Goal: Task Accomplishment & Management: Use online tool/utility

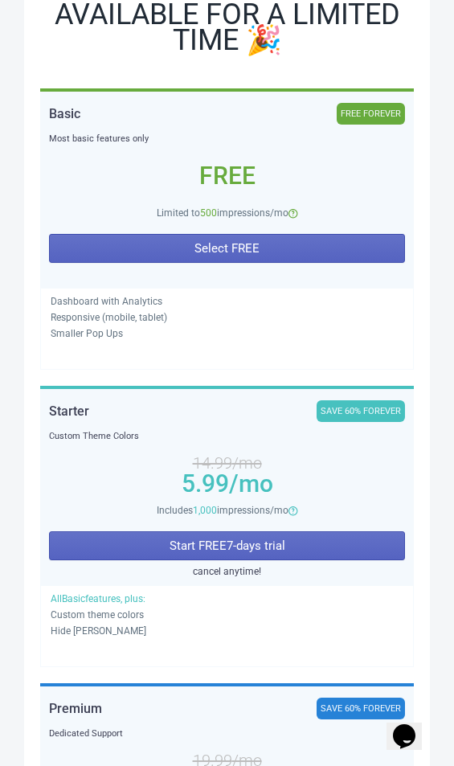
scroll to position [300, 0]
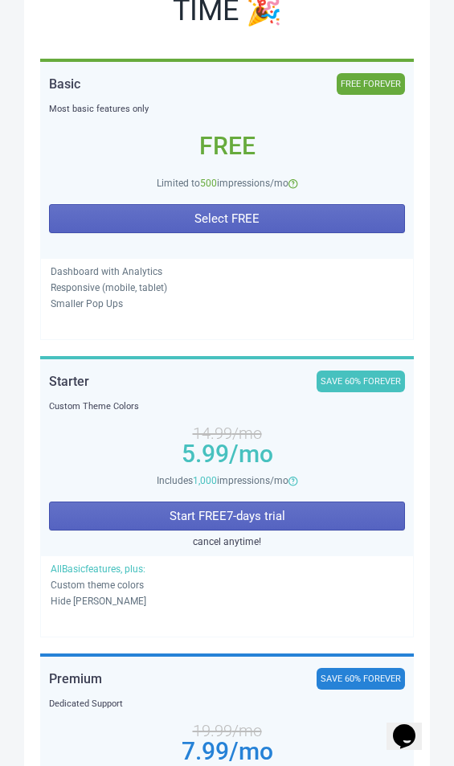
click at [322, 520] on button "Start FREE 7 -days trial" at bounding box center [227, 516] width 356 height 29
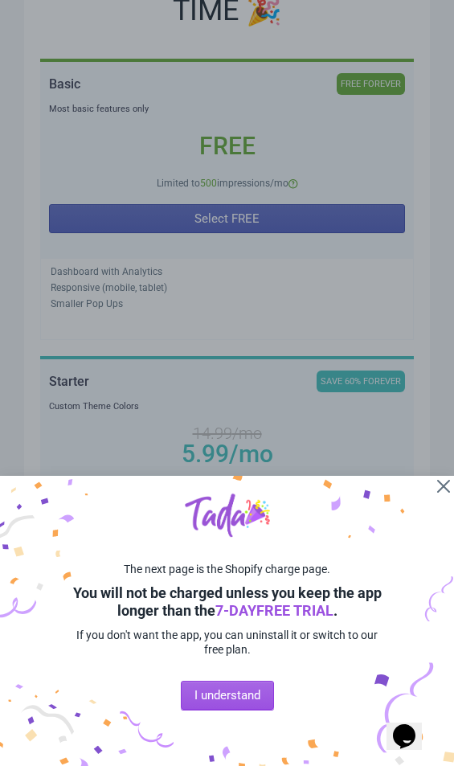
click at [253, 694] on span "I understand" at bounding box center [228, 695] width 66 height 13
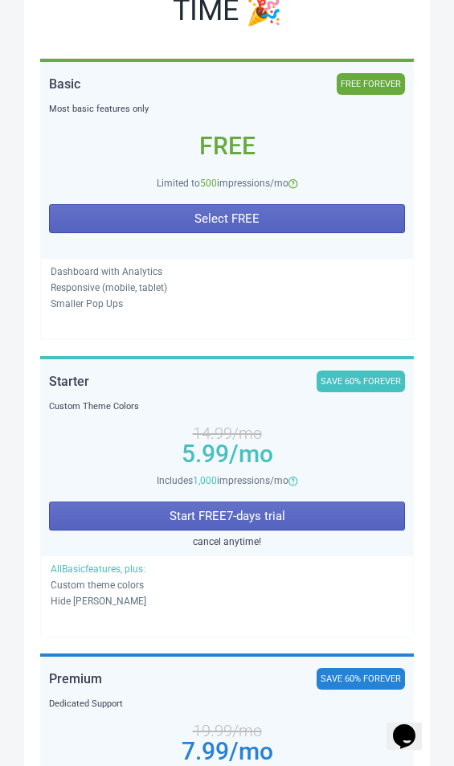
click at [330, 506] on button "Start FREE 7 -days trial" at bounding box center [227, 516] width 356 height 29
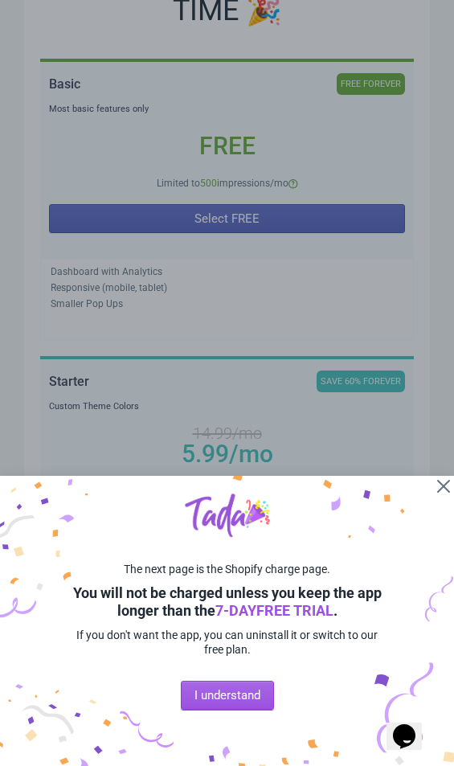
scroll to position [0, 0]
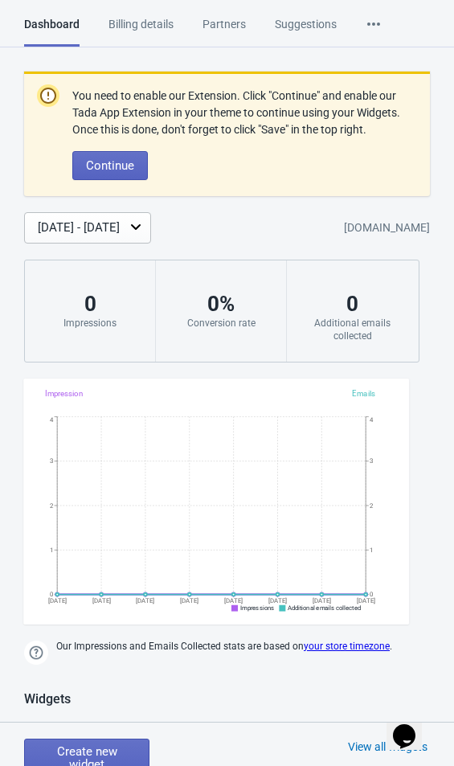
click at [448, 125] on div "You need to enable our Extension. Click "Continue" and enable our Tada App Exte…" at bounding box center [227, 217] width 454 height 291
click at [448, 175] on div "You need to enable our Extension. Click "Continue" and enable our Tada App Exte…" at bounding box center [227, 217] width 454 height 291
click at [449, 244] on div "Aug 24, 2025 - Aug 31, 2025 8e01bf-2.myshopify.com" at bounding box center [239, 227] width 430 height 31
click at [366, 24] on div "Dashboard Billing details Partners Suggestions" at bounding box center [195, 31] width 342 height 31
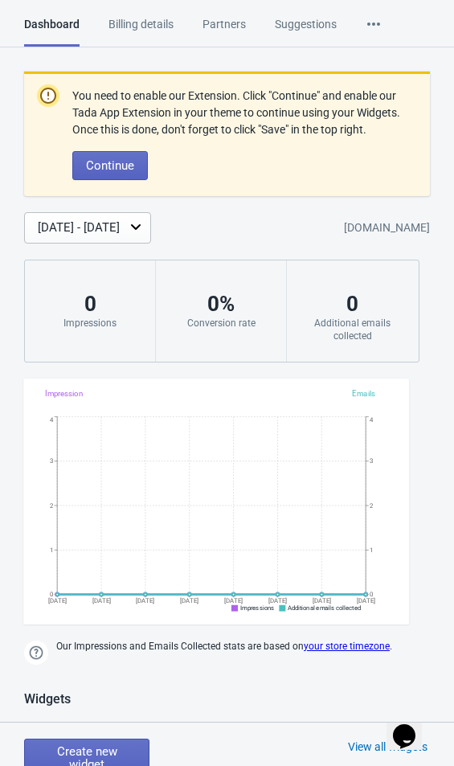
click at [380, 24] on icon at bounding box center [373, 24] width 13 height 3
click at [382, 16] on icon at bounding box center [374, 24] width 16 height 16
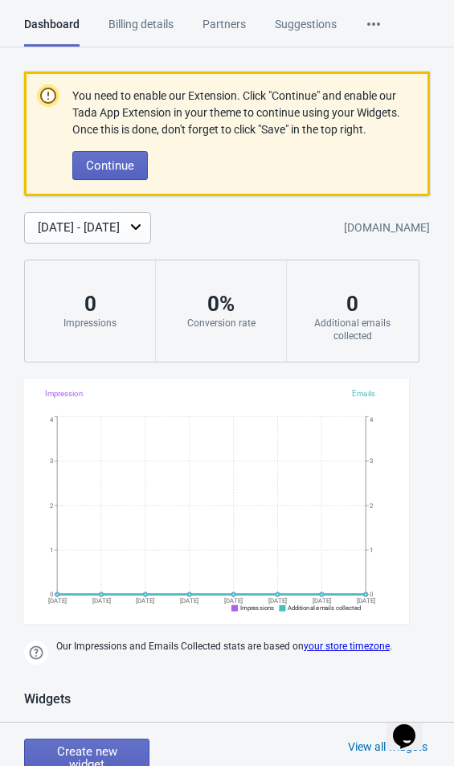
click at [109, 172] on span "Continue" at bounding box center [110, 165] width 48 height 13
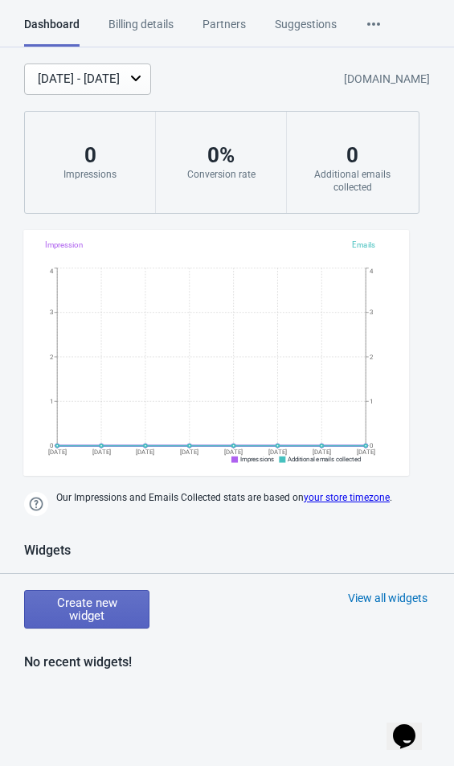
click at [108, 605] on span "Create new widget" at bounding box center [87, 609] width 98 height 26
click at [99, 608] on span "Create new widget" at bounding box center [87, 609] width 98 height 26
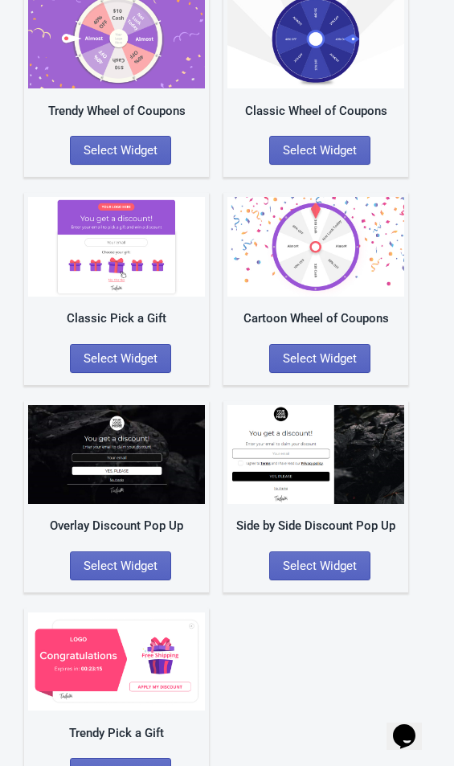
scroll to position [122, 0]
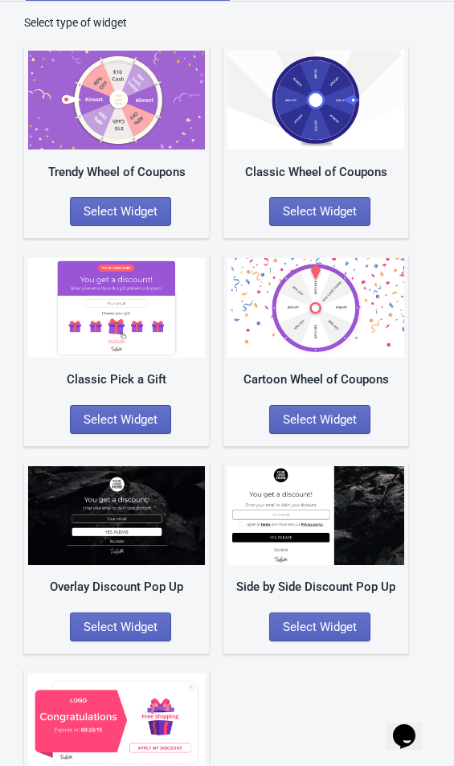
click at [128, 420] on span "Select Widget" at bounding box center [121, 419] width 74 height 13
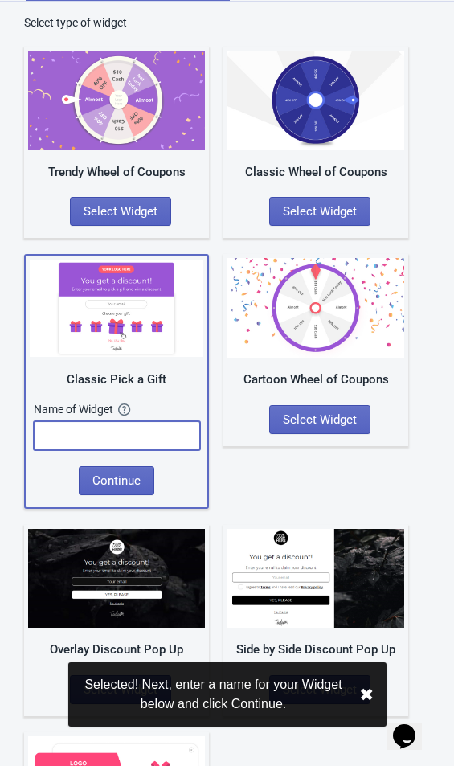
click at [127, 439] on input "text" at bounding box center [117, 435] width 166 height 29
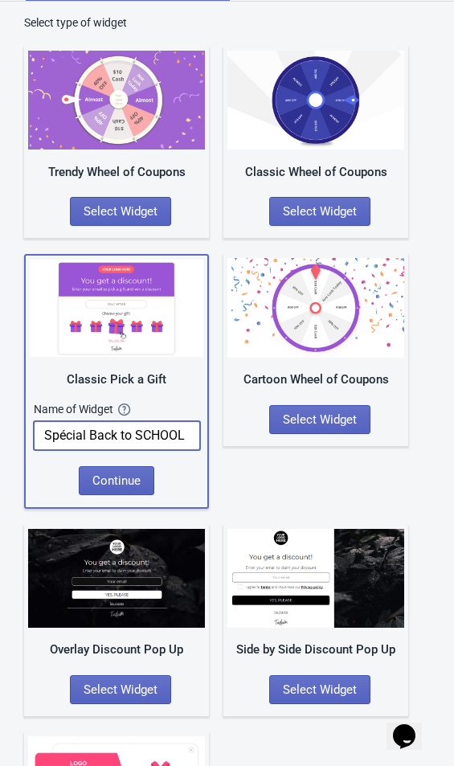
type input "Spécial Back to SCHOOL"
click at [124, 478] on span "Continue" at bounding box center [116, 480] width 48 height 13
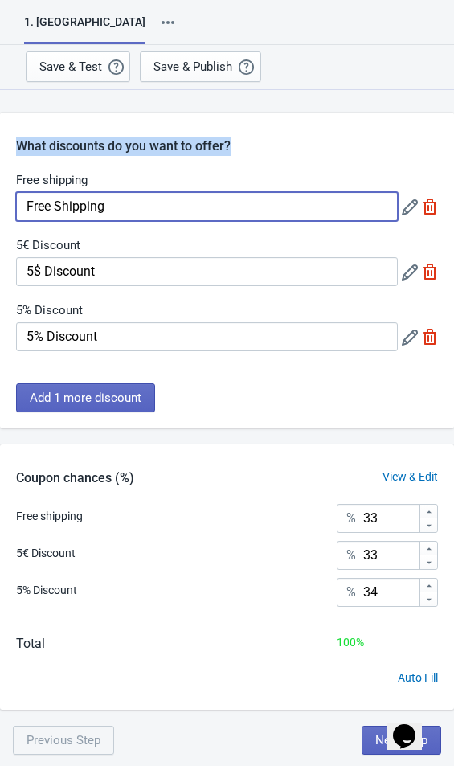
click at [215, 214] on input "Free Shipping" at bounding box center [207, 206] width 382 height 29
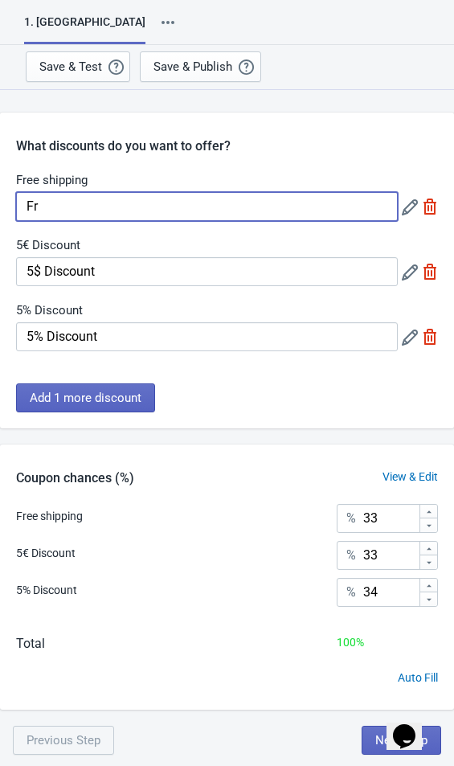
type input "F"
click at [408, 208] on icon at bounding box center [410, 207] width 16 height 16
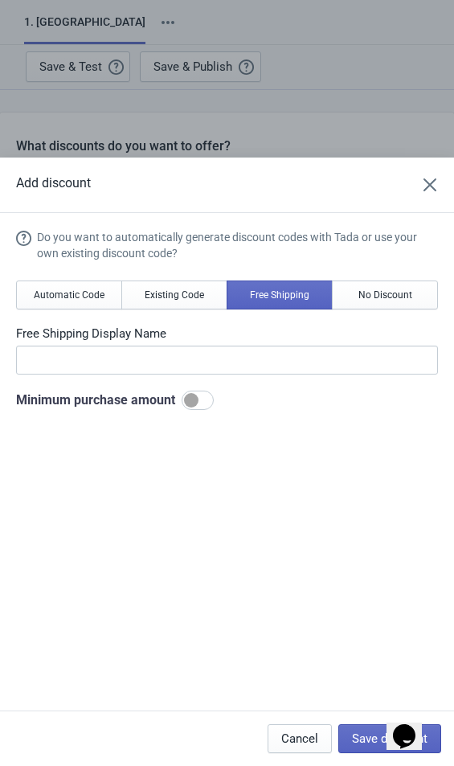
click at [210, 391] on div at bounding box center [198, 400] width 32 height 19
checkbox input "true"
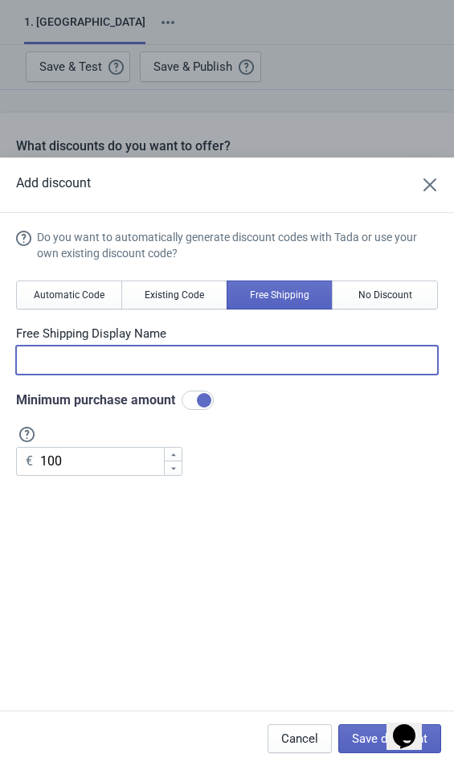
click at [237, 367] on input at bounding box center [227, 360] width 422 height 29
type input "Livraison offerte"
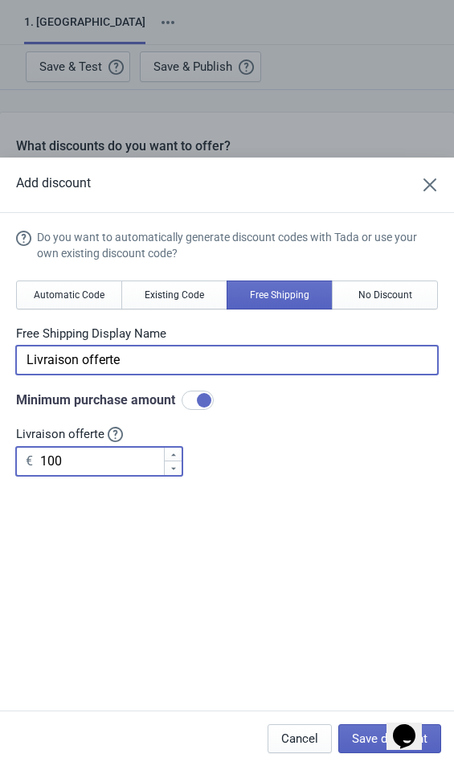
click at [81, 473] on input "100" at bounding box center [101, 461] width 124 height 29
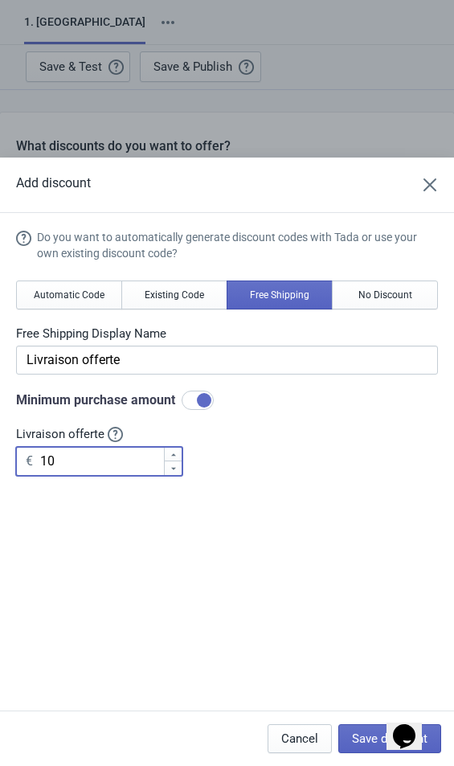
type input "1"
type input "20"
click at [360, 730] on button "Save discount" at bounding box center [389, 738] width 103 height 29
type input "Livraison offerte"
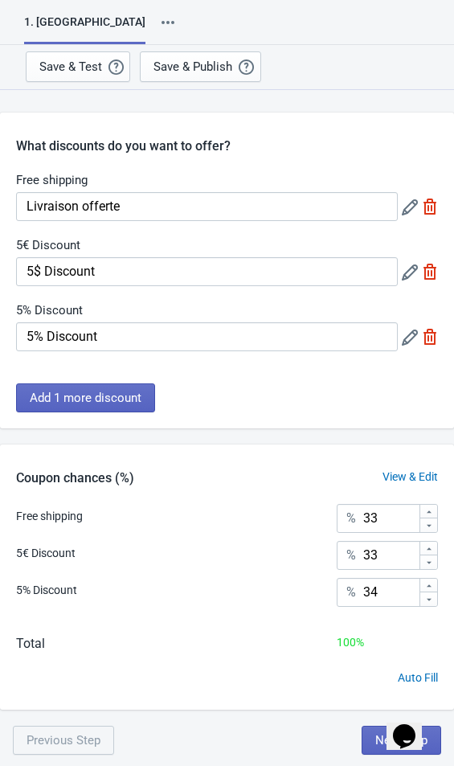
click at [411, 266] on icon at bounding box center [410, 272] width 16 height 16
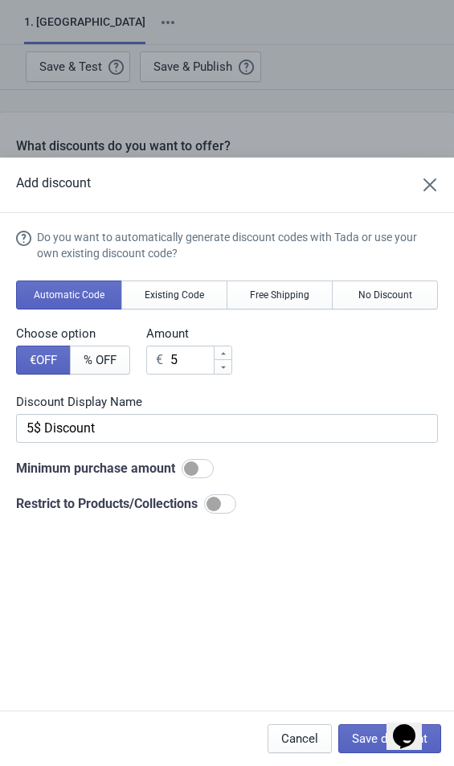
checkbox input "true"
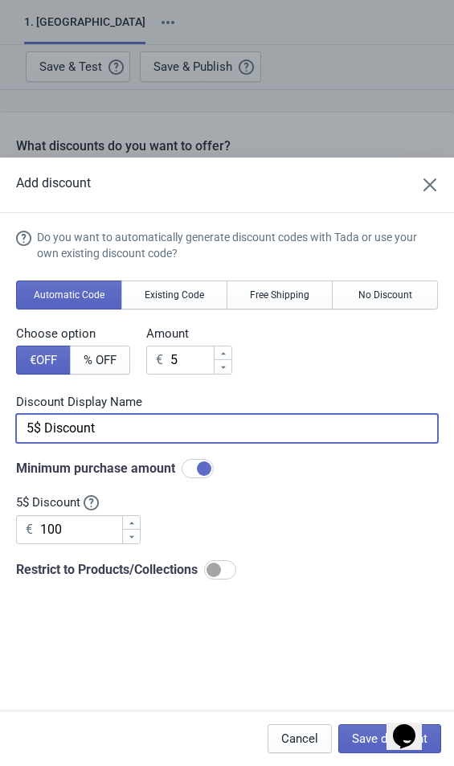
click at [186, 414] on input "5$ Discount" at bounding box center [227, 428] width 422 height 29
click at [34, 414] on input "5$ Discount" at bounding box center [227, 428] width 422 height 29
click at [33, 414] on input "5$ Discount" at bounding box center [227, 428] width 422 height 29
type input "5€ offert"
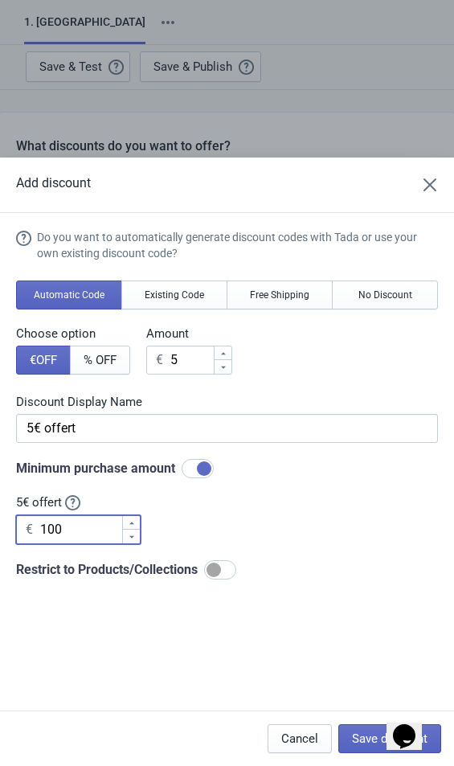
click at [74, 515] on input "100" at bounding box center [80, 529] width 82 height 29
type input "1"
type input "35"
click at [361, 735] on span "Save discount" at bounding box center [390, 738] width 76 height 13
type input "5€ offert"
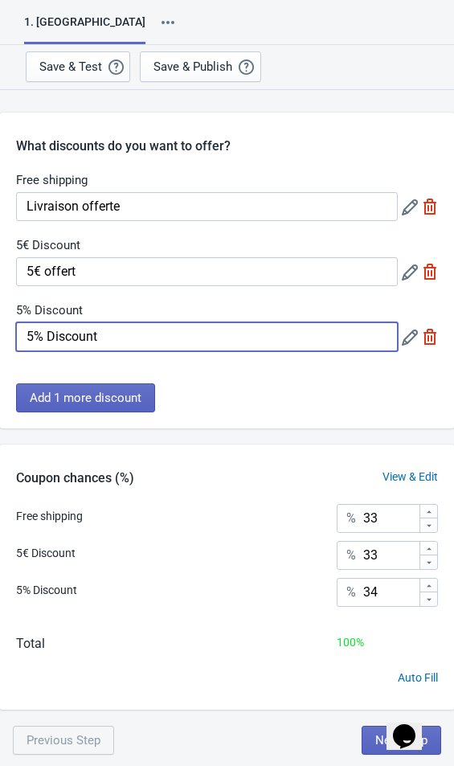
click at [290, 331] on input "5% Discount" at bounding box center [207, 336] width 382 height 29
click at [406, 337] on icon at bounding box center [410, 338] width 16 height 16
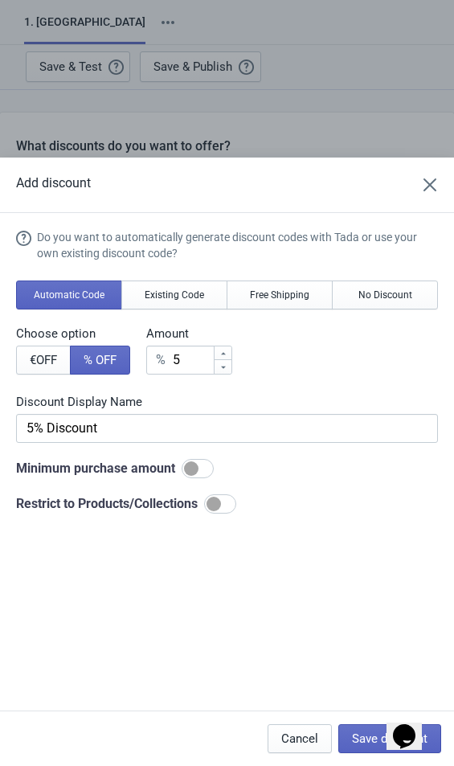
click at [432, 178] on icon "Close" at bounding box center [430, 184] width 13 height 13
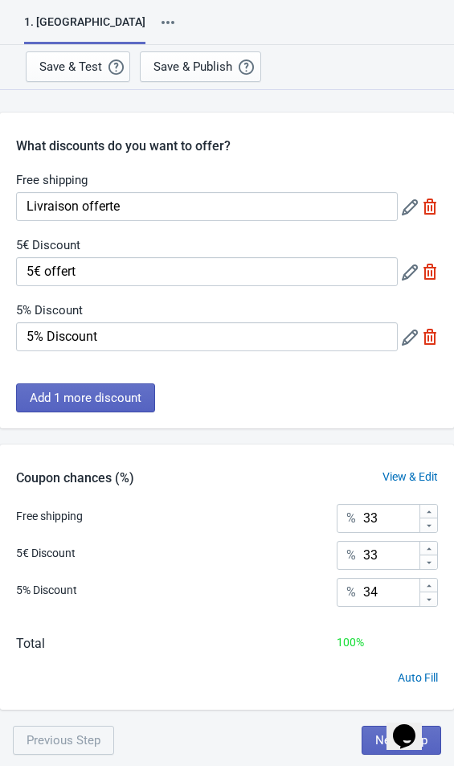
click at [416, 277] on icon at bounding box center [410, 272] width 16 height 16
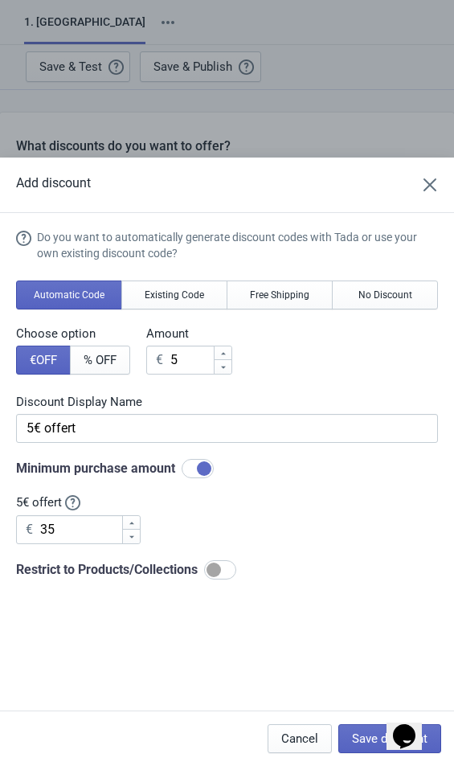
click at [197, 289] on span "Existing Code" at bounding box center [174, 295] width 59 height 13
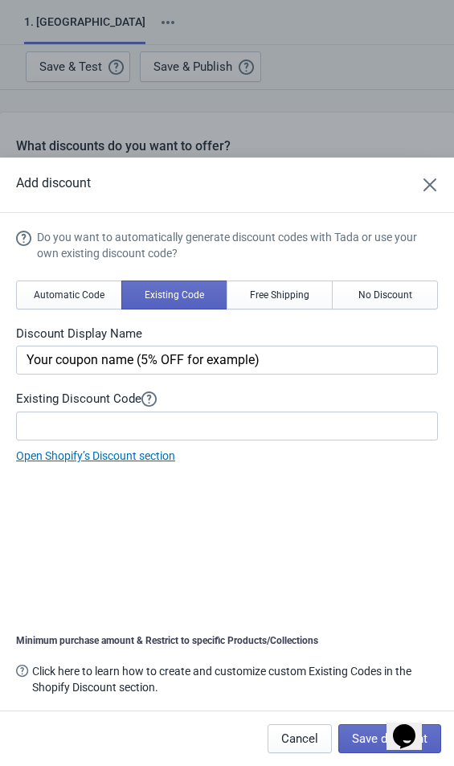
click at [393, 301] on span "No Discount" at bounding box center [386, 295] width 54 height 13
type input "Better luck next time"
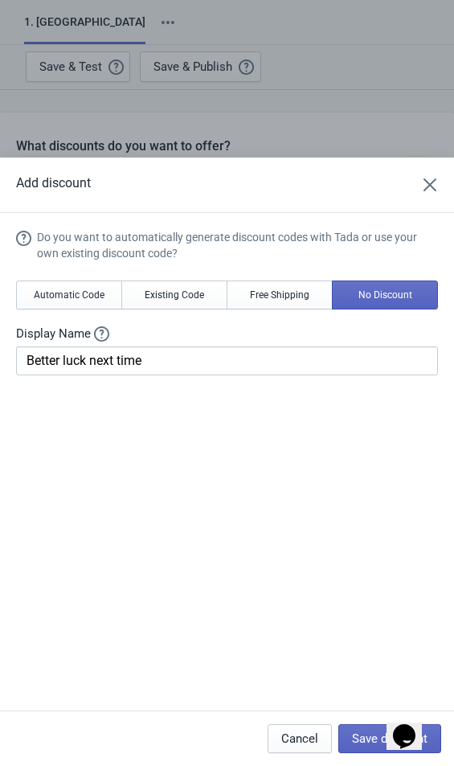
click at [85, 305] on button "Automatic Code" at bounding box center [69, 295] width 106 height 29
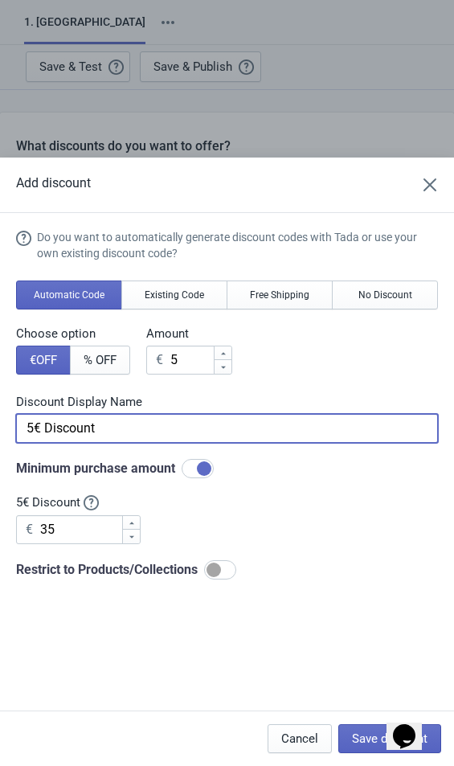
click at [178, 414] on input "5€ Discount" at bounding box center [227, 428] width 422 height 29
click at [30, 414] on input "5€ Discount" at bounding box center [227, 428] width 422 height 29
type input "5€ offert"
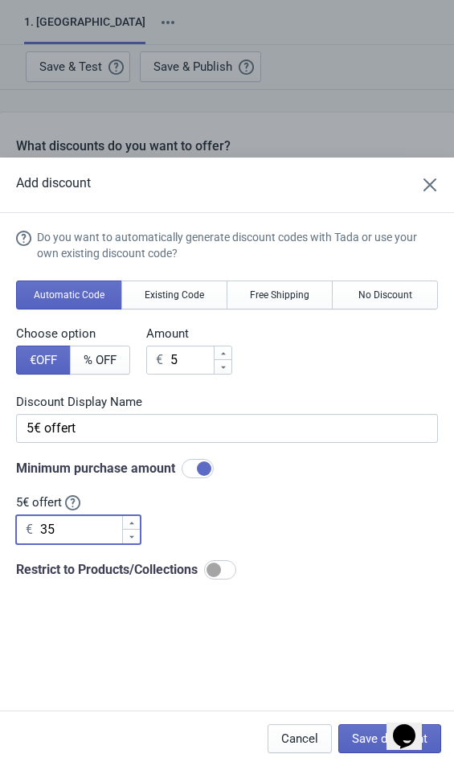
click at [95, 521] on input "35" at bounding box center [80, 529] width 82 height 29
click at [352, 738] on span "Save discount" at bounding box center [390, 738] width 76 height 13
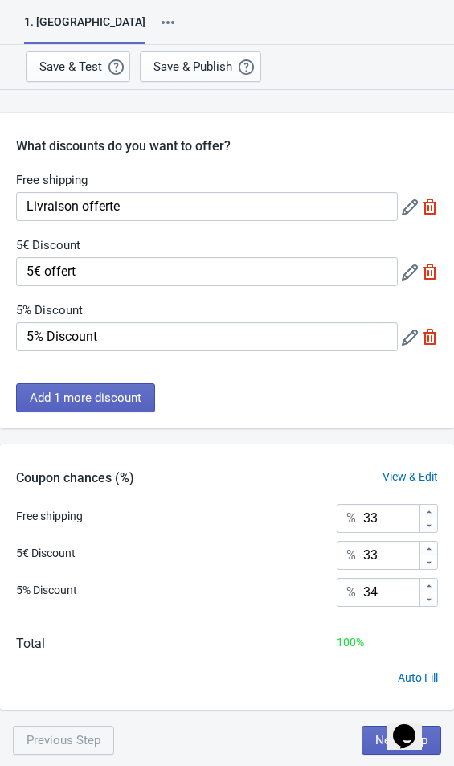
click at [410, 337] on icon at bounding box center [410, 338] width 16 height 16
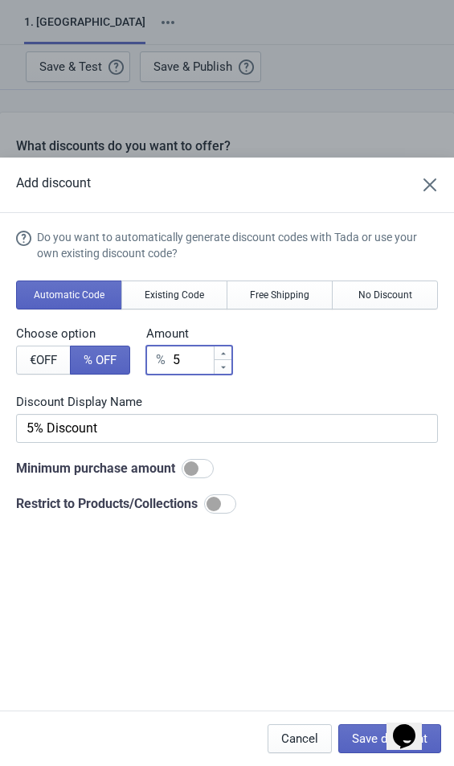
click at [193, 346] on input "5" at bounding box center [192, 360] width 41 height 29
type input "% Discount"
type input "2"
type input "2% Discount"
type input "20"
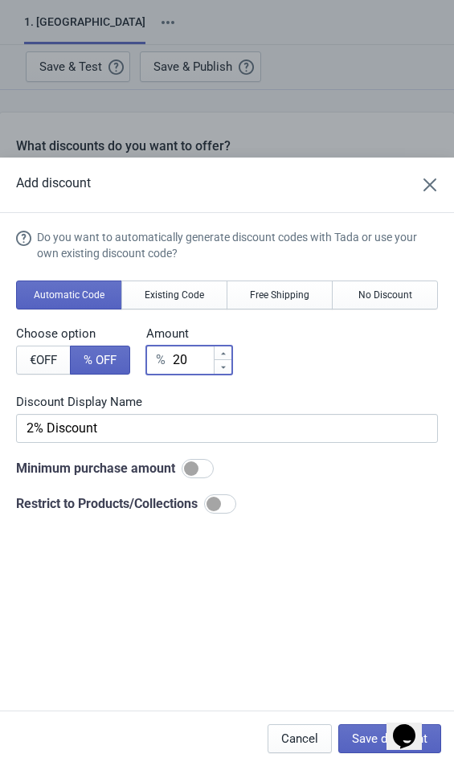
type input "20% Discount"
type input "20"
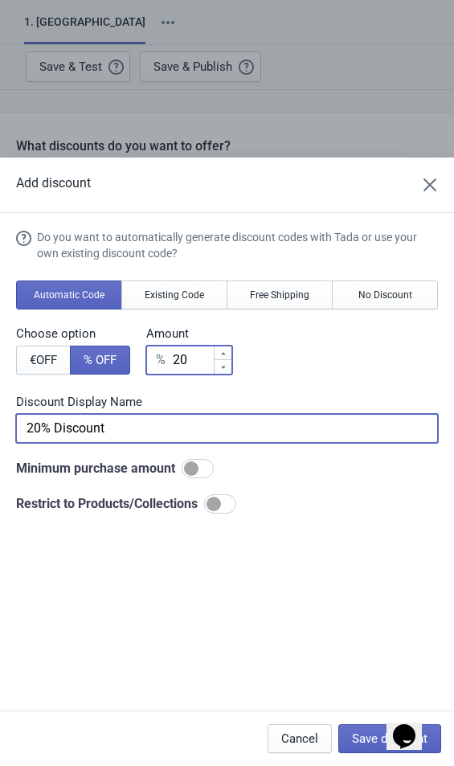
click at [215, 414] on input "20% Discount" at bounding box center [227, 428] width 422 height 29
type input "2"
click at [214, 460] on div at bounding box center [198, 468] width 32 height 19
type input "20% sur ton panier"
checkbox input "true"
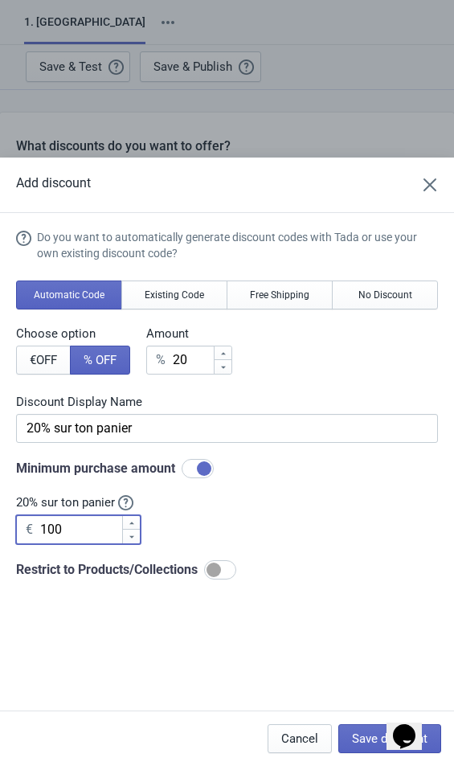
click at [81, 517] on input "100" at bounding box center [80, 529] width 82 height 29
type input "1"
type input "30"
click at [357, 744] on span "Save discount" at bounding box center [390, 738] width 76 height 13
type input "20% sur ton panier"
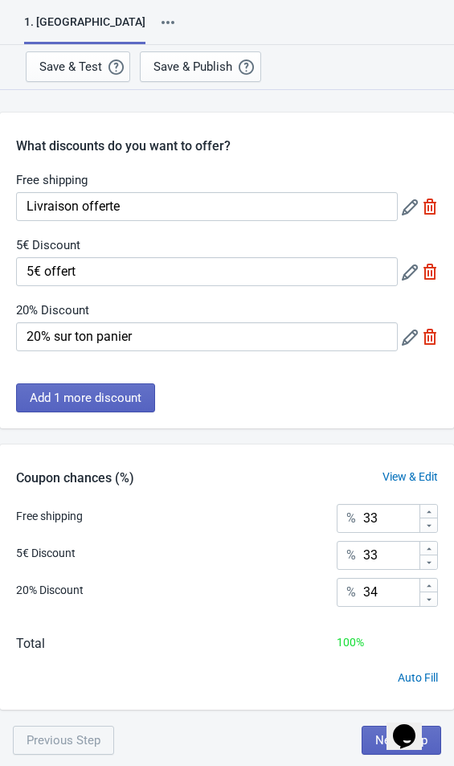
click at [116, 400] on span "Add 1 more discount" at bounding box center [86, 397] width 112 height 13
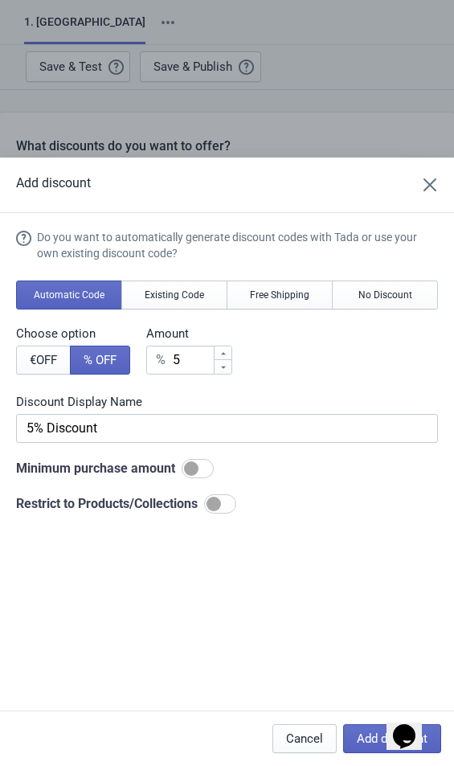
click at [379, 285] on button "No Discount" at bounding box center [385, 295] width 106 height 29
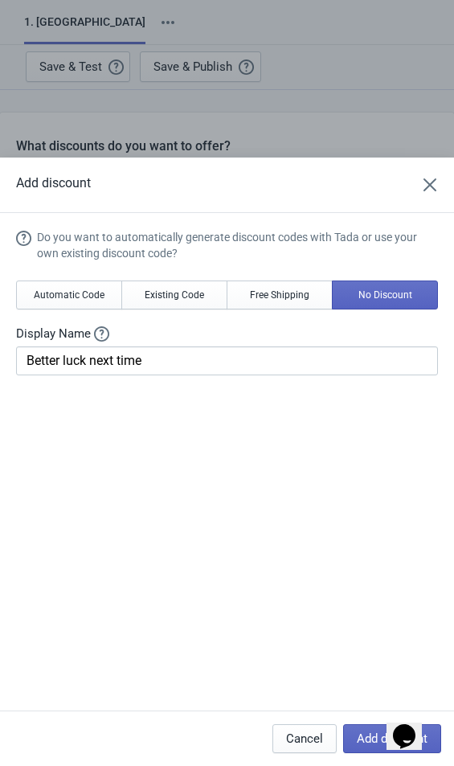
click at [367, 291] on span "No Discount" at bounding box center [386, 295] width 54 height 13
click at [202, 294] on span "Existing Code" at bounding box center [174, 295] width 59 height 13
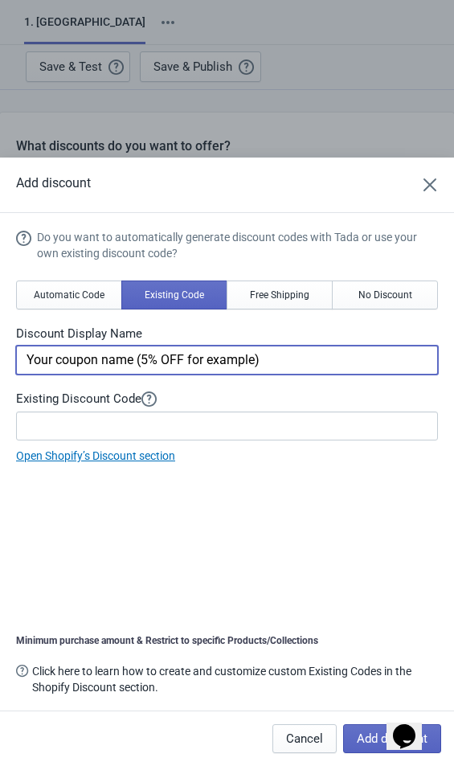
click at [312, 365] on input "Your coupon name (5% OFF for example)" at bounding box center [227, 360] width 422 height 29
click at [40, 357] on input "Your coupon name (5% OFF for example)" at bounding box center [227, 360] width 422 height 29
click at [37, 359] on input "Your coupon name (5% OFF for example)" at bounding box center [227, 360] width 422 height 29
click at [182, 352] on input "Le nom de votre coupon (5 % de réduction par exemple)" at bounding box center [227, 360] width 422 height 29
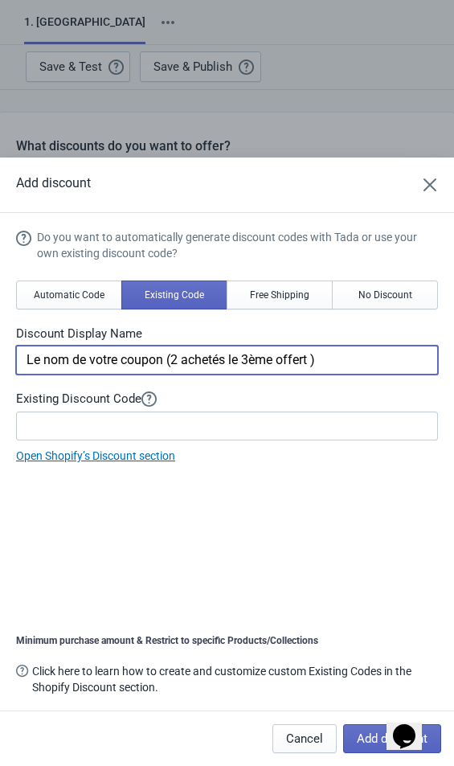
type input "Le nom de votre coupon (2 achetés le 3ème offert )"
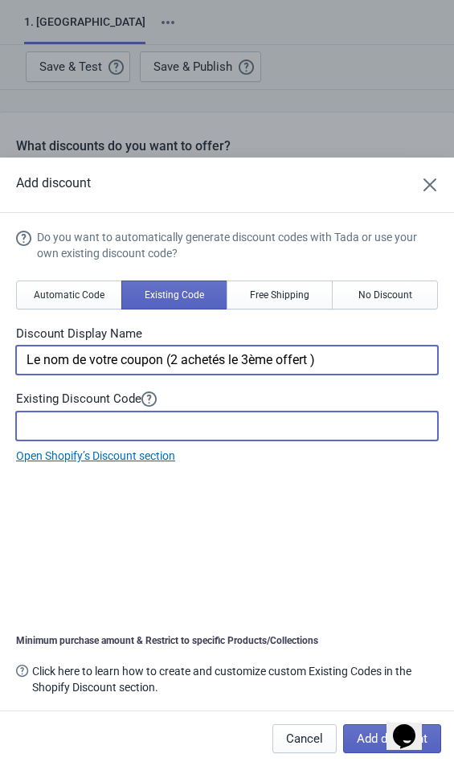
click at [357, 436] on input at bounding box center [227, 426] width 422 height 29
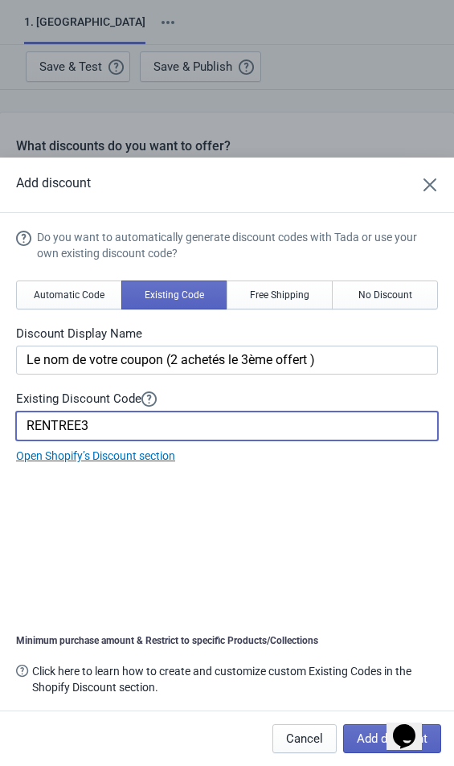
type input "RENTREE3"
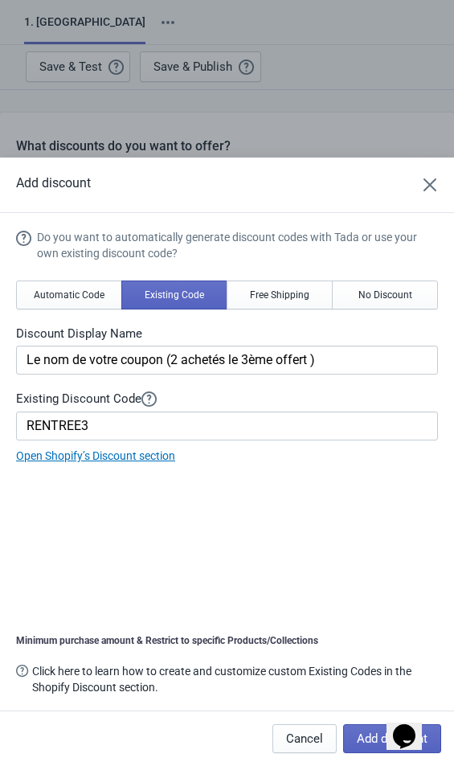
click at [369, 738] on span "Add discount" at bounding box center [392, 738] width 71 height 13
type input "25"
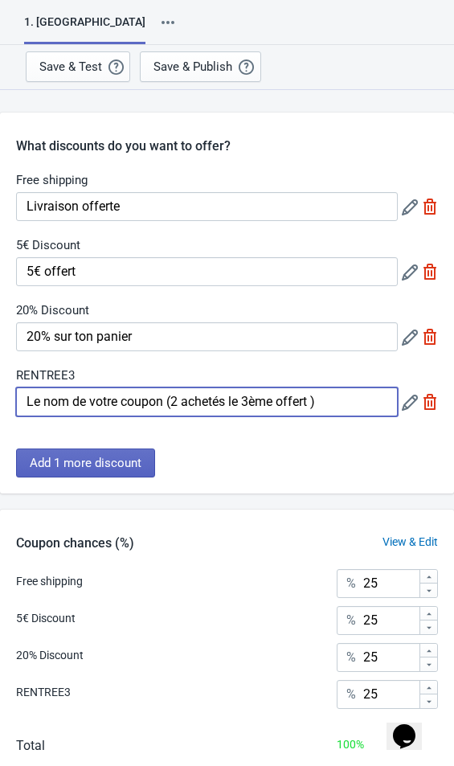
click at [364, 412] on input "Le nom de votre coupon (2 achetés le 3ème offert )" at bounding box center [207, 401] width 382 height 29
click at [37, 402] on input "Le nom de votre coupon (2 achetés le 3ème offert )" at bounding box center [207, 401] width 382 height 29
click at [36, 399] on input "Le nom de votre coupon (2 achetés le 3ème offert )" at bounding box center [207, 401] width 382 height 29
type input "L"
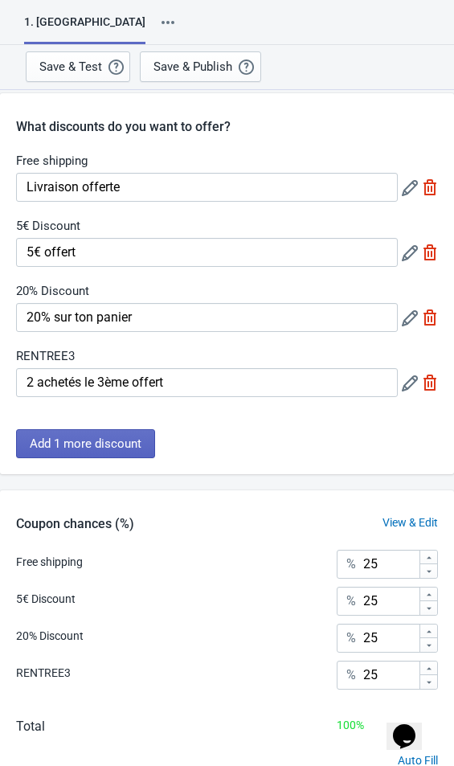
scroll to position [10, 0]
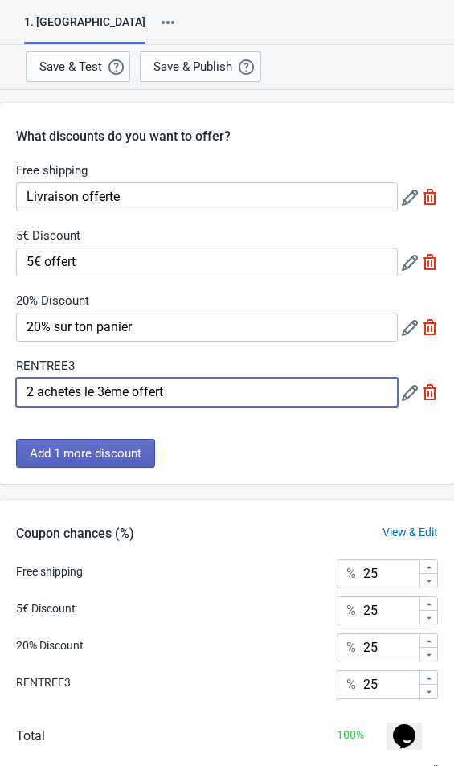
type input "2 achetés le 3ème offert"
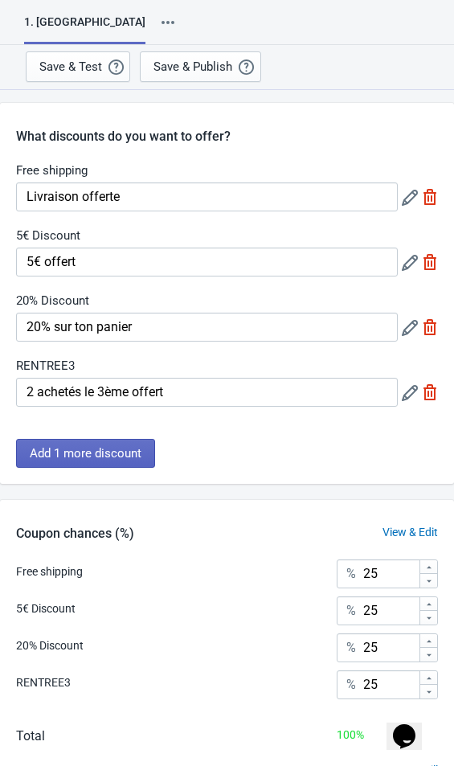
click at [116, 458] on span "Add 1 more discount" at bounding box center [86, 453] width 112 height 13
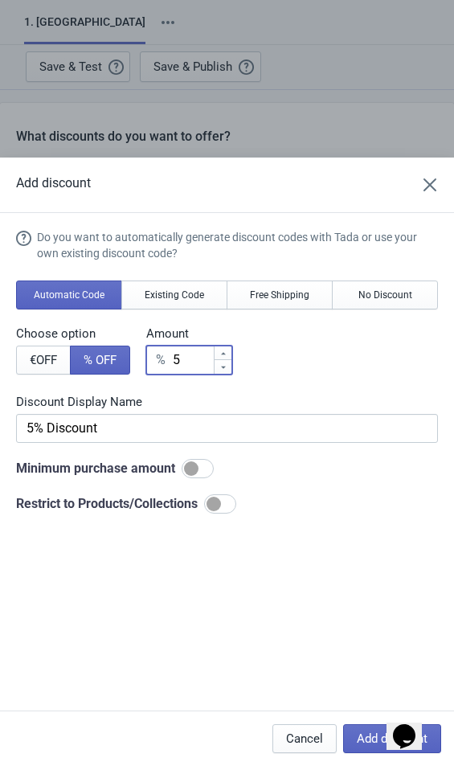
click at [208, 346] on input "5" at bounding box center [192, 360] width 41 height 29
type input "% Discount"
type input "3"
type input "3% Discount"
type input "30"
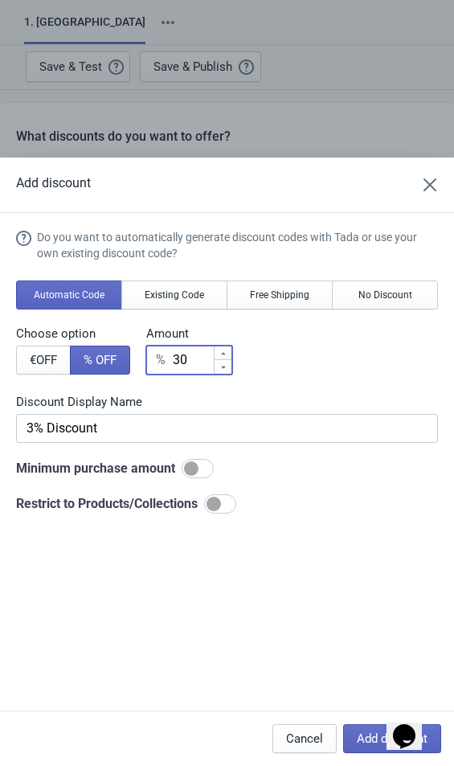
type input "30% Discount"
type input "30"
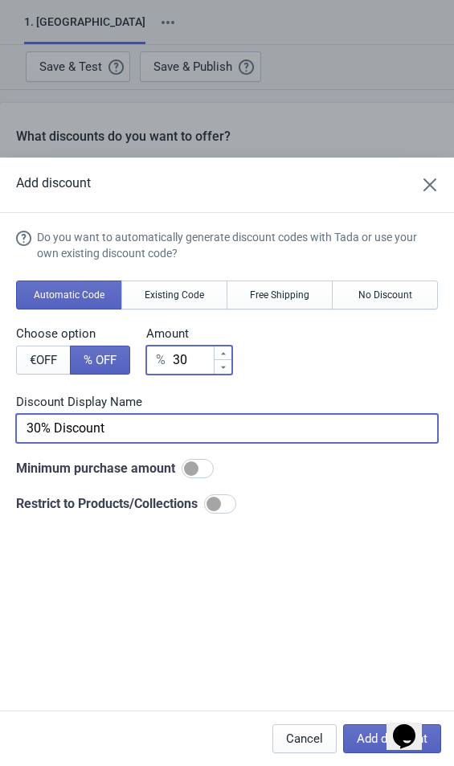
click at [102, 418] on input "30% Discount" at bounding box center [227, 428] width 422 height 29
type input "30% sur ton panier"
checkbox input "true"
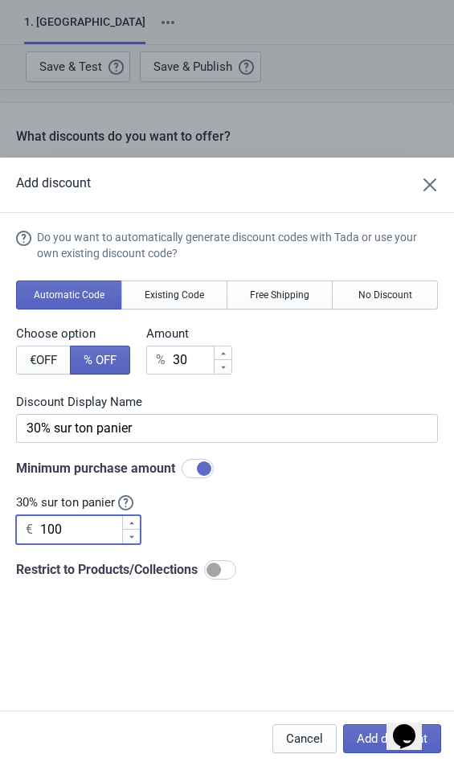
click at [64, 522] on input "100" at bounding box center [80, 529] width 82 height 29
type input "1"
type input "40"
click at [363, 737] on span "Add discount" at bounding box center [392, 738] width 71 height 13
type input "20"
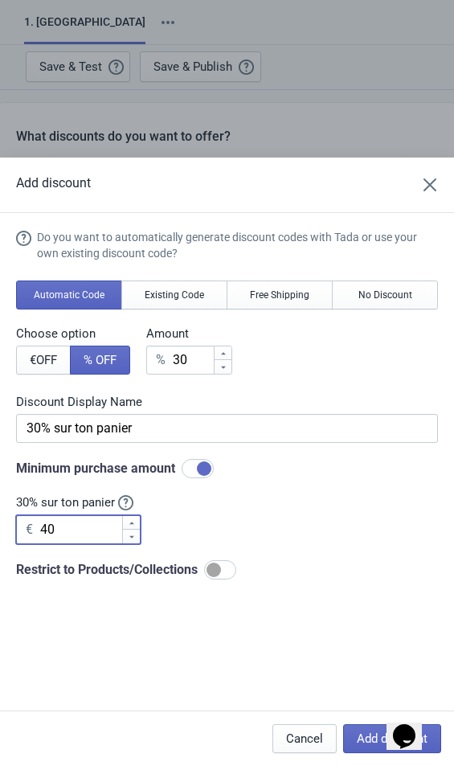
type input "20"
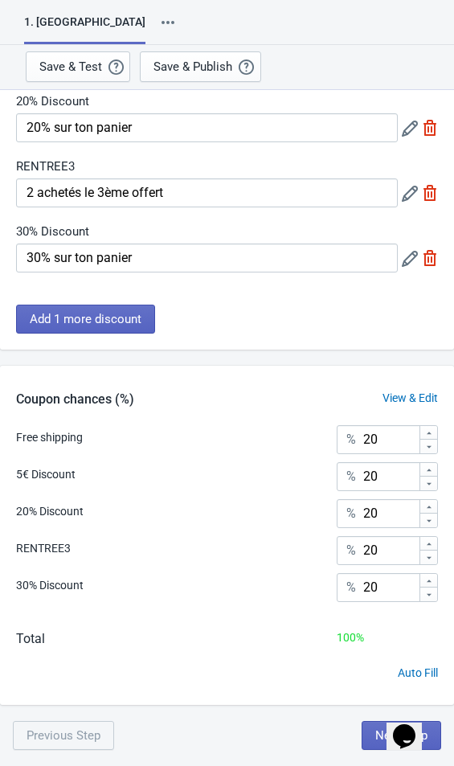
scroll to position [209, 0]
click at [371, 734] on button "Next Step" at bounding box center [402, 735] width 80 height 29
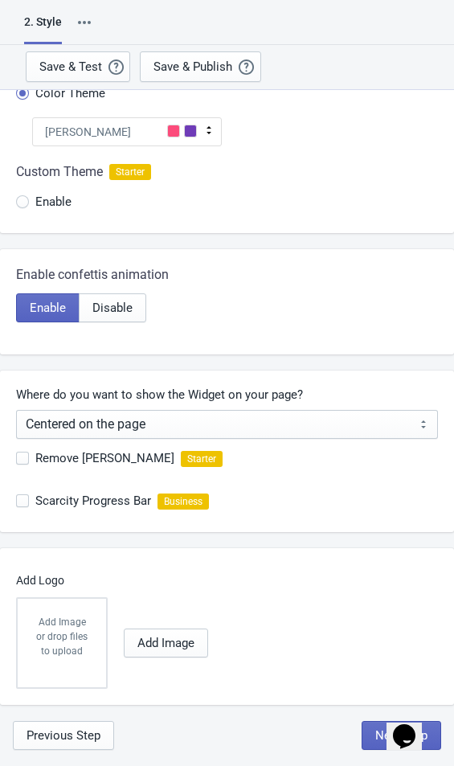
scroll to position [0, 0]
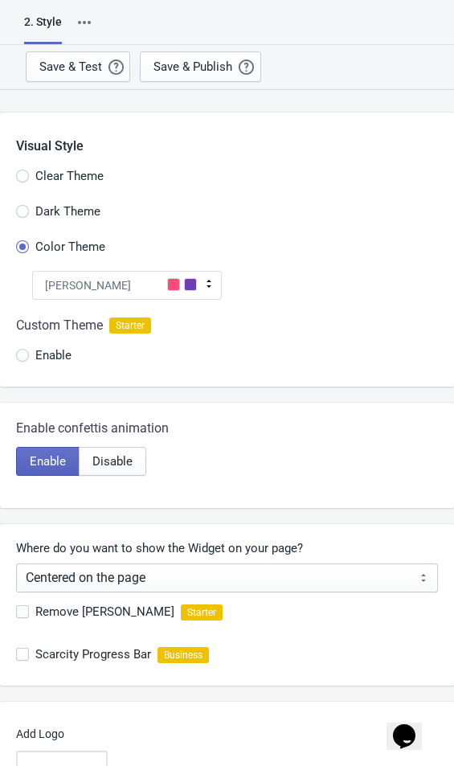
click at [105, 285] on div "Tada" at bounding box center [127, 285] width 190 height 29
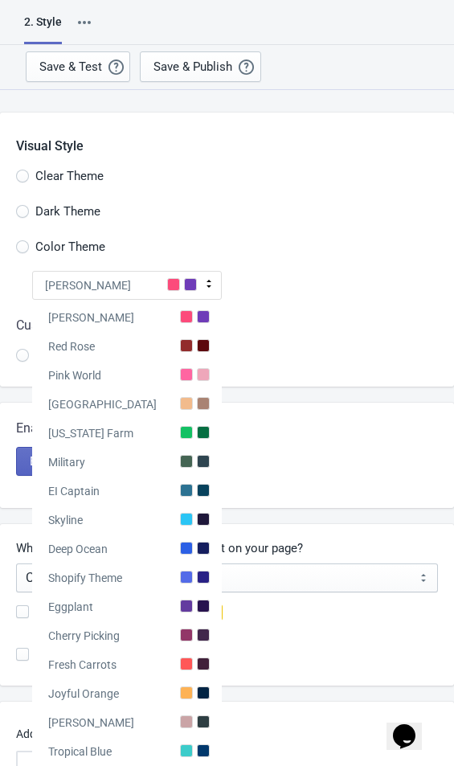
click at [86, 285] on div "Tada" at bounding box center [127, 285] width 190 height 29
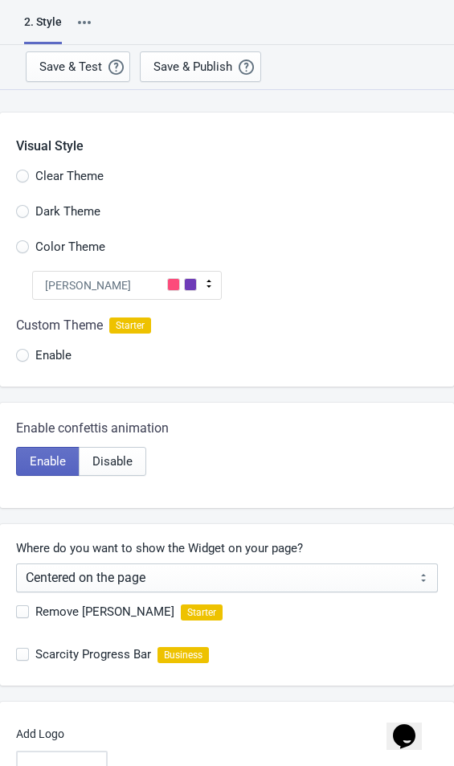
click at [214, 283] on icon at bounding box center [209, 284] width 16 height 16
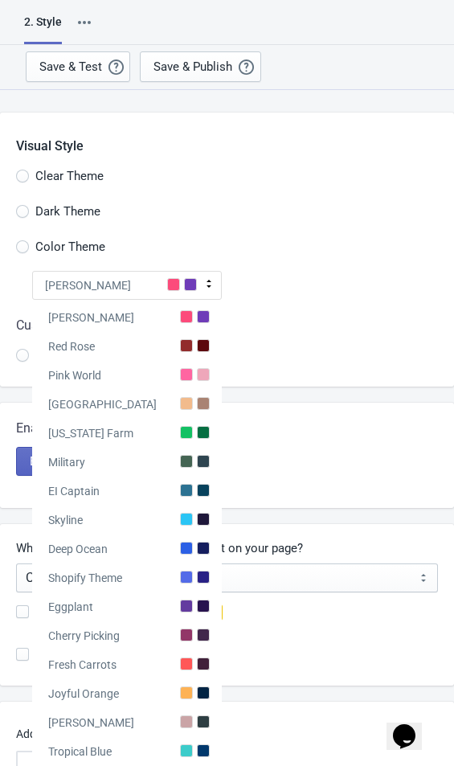
click at [186, 346] on div at bounding box center [186, 345] width 13 height 13
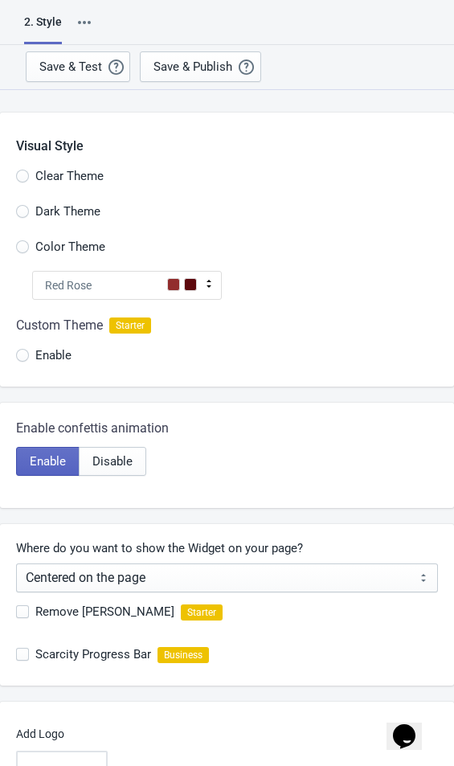
click at [199, 280] on div "Red Rose" at bounding box center [127, 285] width 190 height 29
radio input "true"
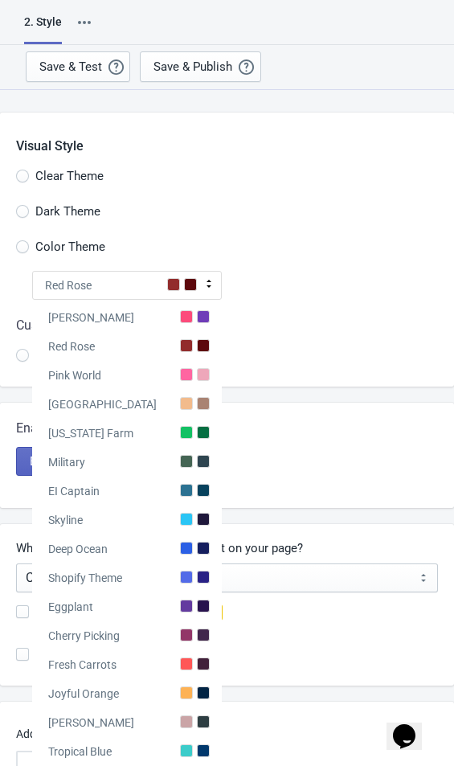
click at [388, 319] on div "Custom Theme Starter" at bounding box center [227, 325] width 422 height 19
click at [27, 358] on input "Enable" at bounding box center [22, 363] width 13 height 29
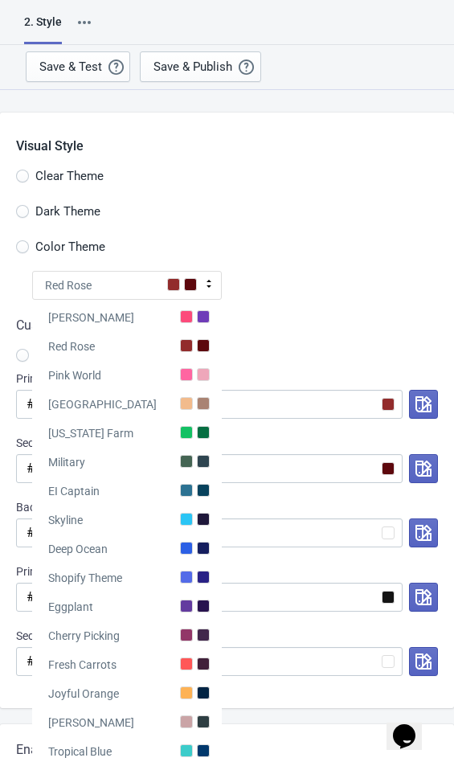
click at [326, 236] on div "Color Theme" at bounding box center [235, 249] width 438 height 27
click at [202, 283] on icon at bounding box center [209, 284] width 16 height 16
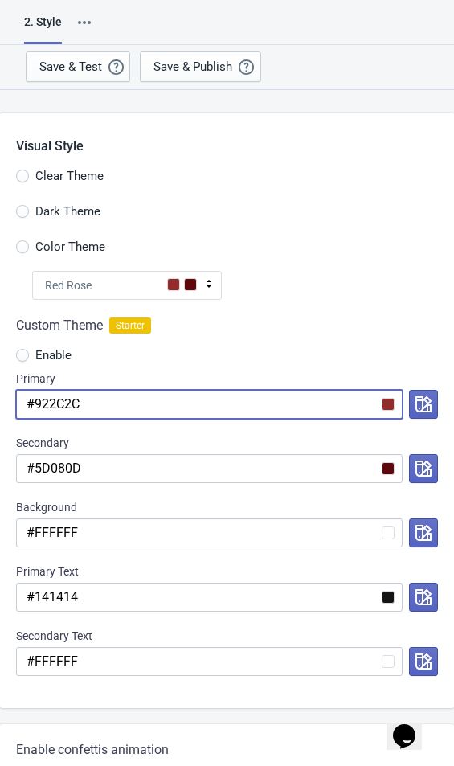
click at [188, 400] on input "#922C2C" at bounding box center [209, 404] width 387 height 29
click at [66, 403] on input "#922C2C" at bounding box center [209, 404] width 387 height 29
click at [64, 405] on input "#922C2C" at bounding box center [209, 404] width 387 height 29
click at [69, 404] on input "#922C2C" at bounding box center [209, 404] width 387 height 29
paste input "67574F"
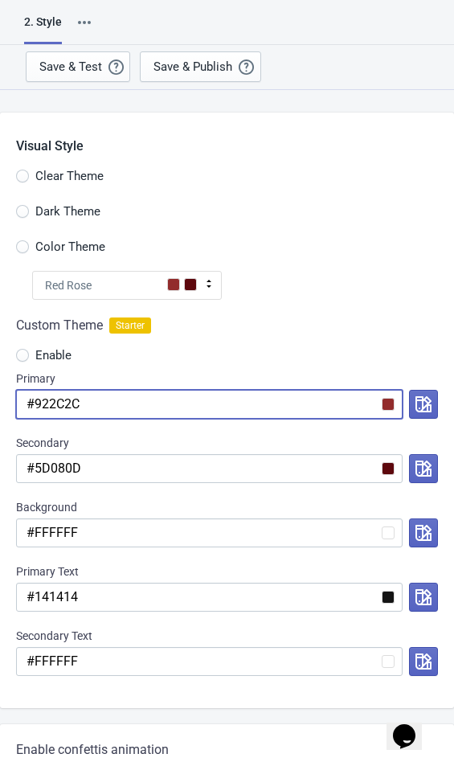
radio input "true"
type input "#67574F"
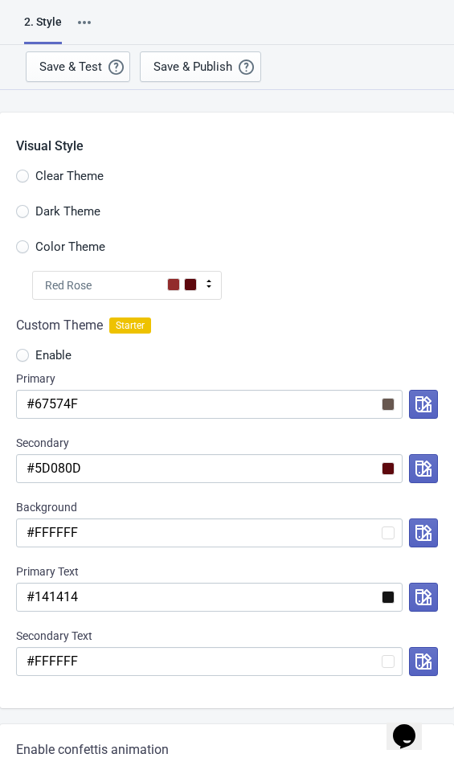
click at [423, 398] on icon "button" at bounding box center [424, 404] width 16 height 16
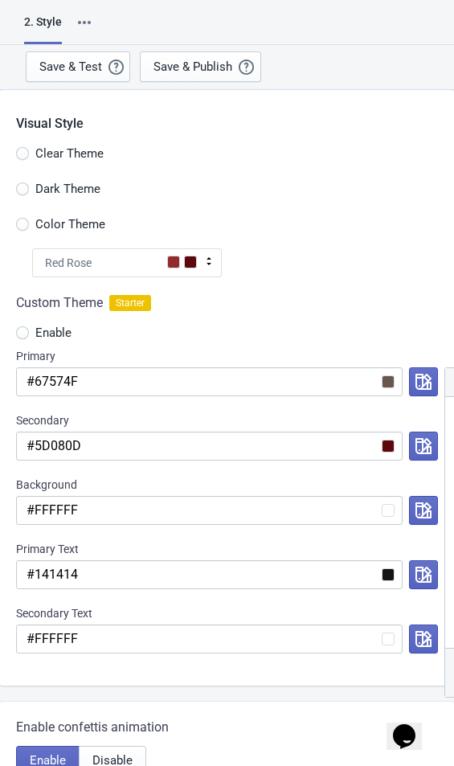
scroll to position [23, 0]
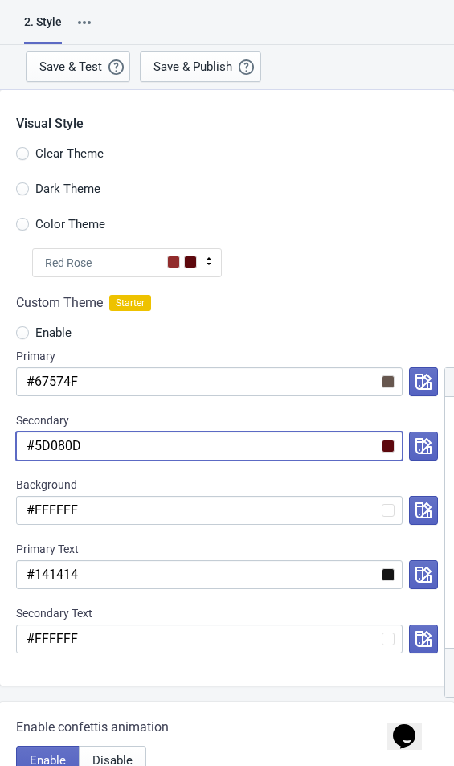
click at [147, 452] on input "#5D080D" at bounding box center [209, 446] width 387 height 29
click at [60, 442] on input "#5D080D" at bounding box center [209, 446] width 387 height 29
click at [64, 442] on input "#5D080D" at bounding box center [209, 446] width 387 height 29
paste input "67574F"
radio input "true"
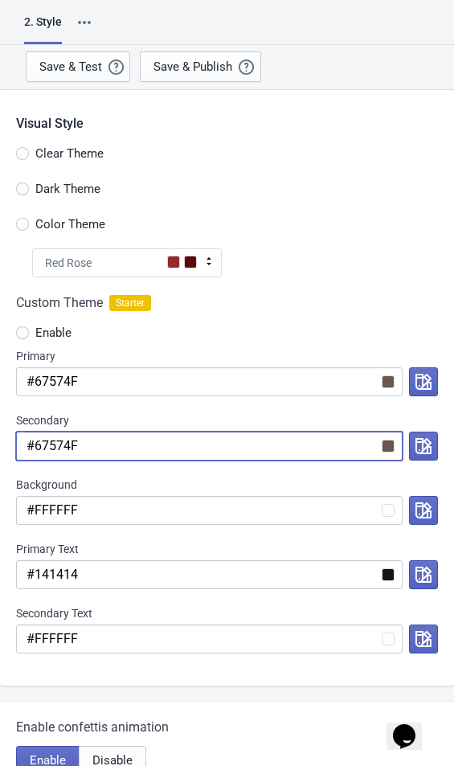
type input "#67574F"
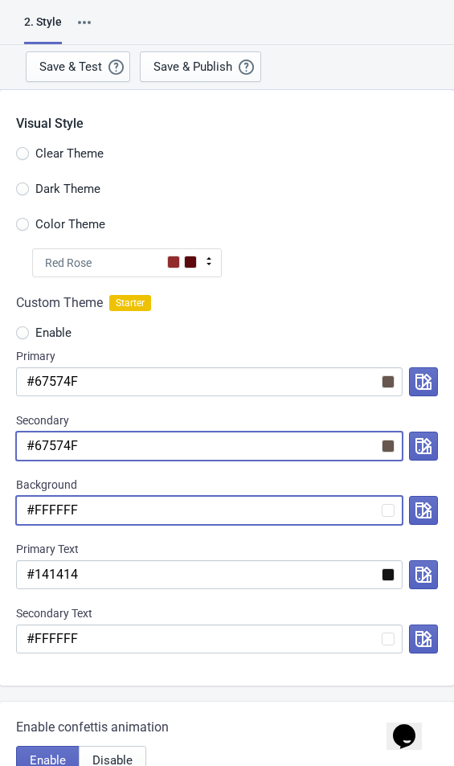
click at [115, 510] on input "#FFFFFF" at bounding box center [209, 510] width 387 height 29
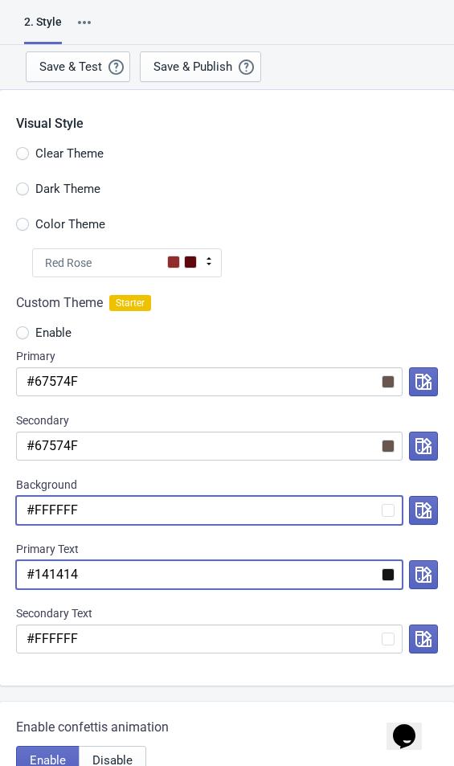
click at [214, 578] on input "#141414" at bounding box center [209, 574] width 387 height 29
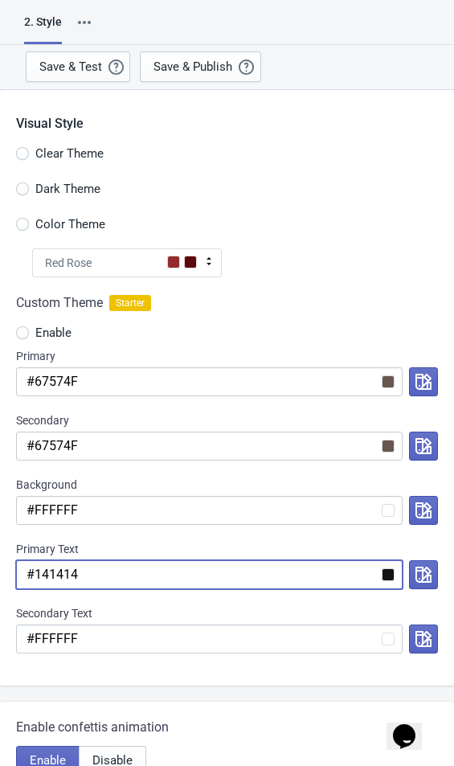
paste input "67574F"
radio input "true"
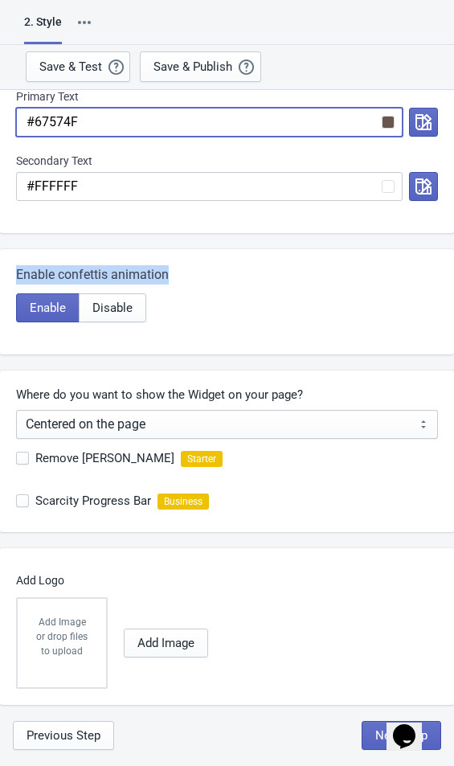
scroll to position [475, 0]
type input "#67574F"
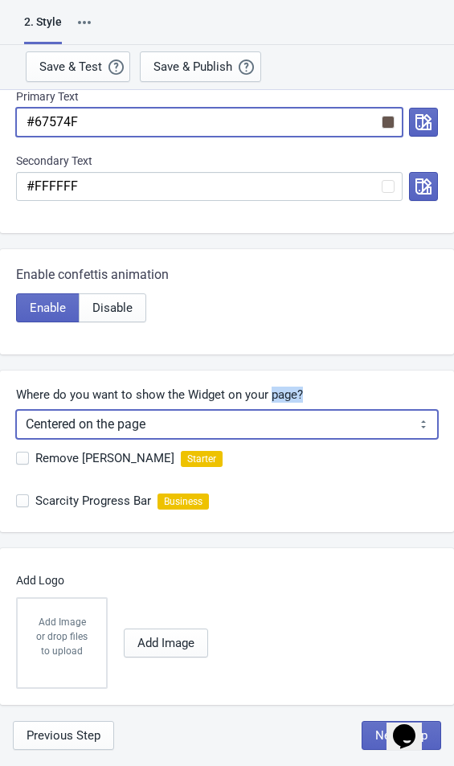
click at [369, 432] on select "Centered on the page Left side of the page" at bounding box center [227, 424] width 422 height 29
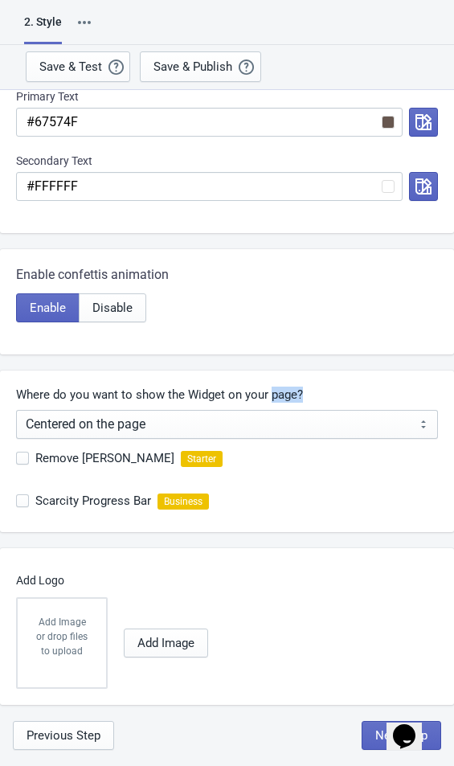
click at [56, 457] on span "Remove Tada Branding" at bounding box center [104, 458] width 139 height 16
click at [17, 457] on input "Remove Tada Branding" at bounding box center [16, 466] width 1 height 29
checkbox input "true"
radio input "true"
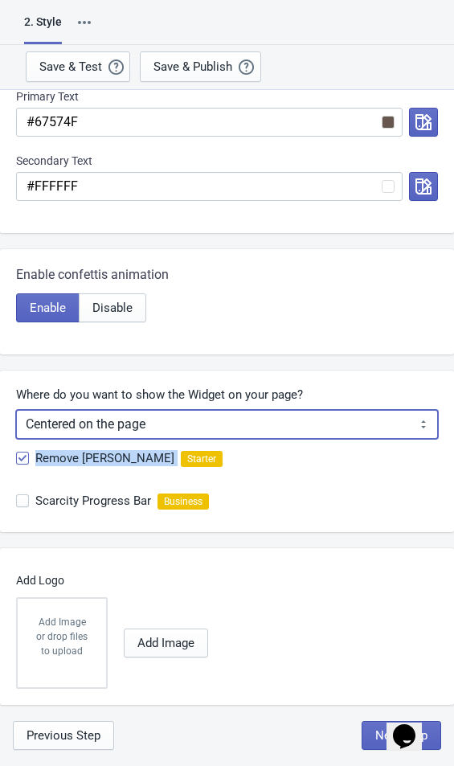
click at [371, 423] on select "Centered on the page Left side of the page" at bounding box center [227, 424] width 422 height 29
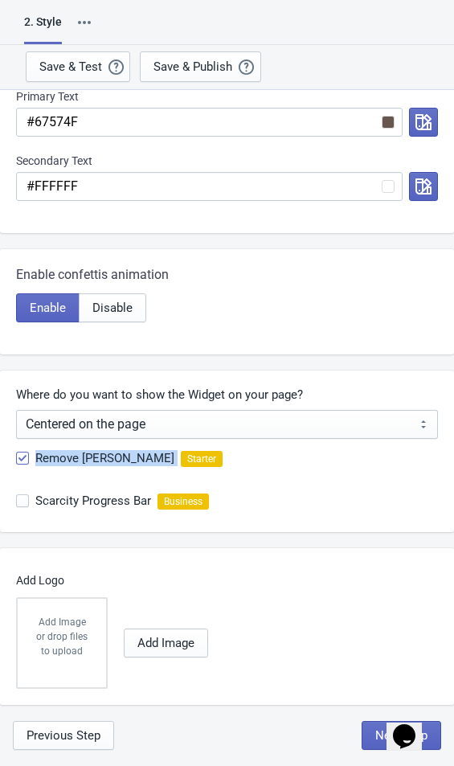
click at [268, 470] on div "Remove Tada Branding Starter" at bounding box center [235, 460] width 438 height 43
click at [22, 454] on span at bounding box center [22, 458] width 13 height 13
click at [17, 454] on input "Remove Tada Branding" at bounding box center [16, 466] width 1 height 29
checkbox input "false"
radio input "true"
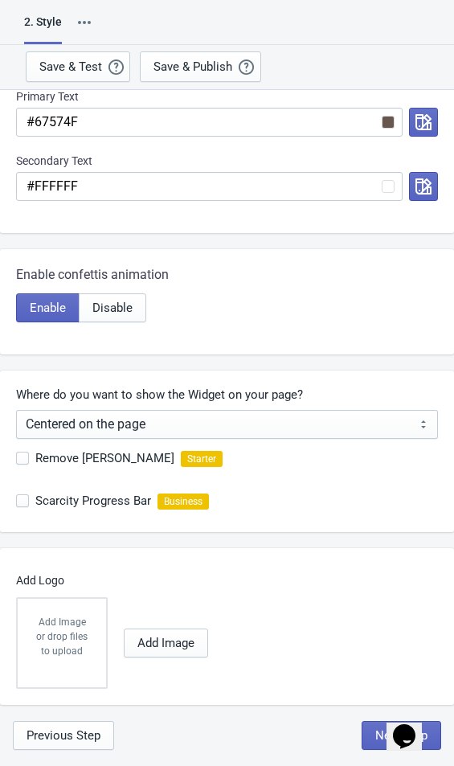
click at [362, 733] on button "Next Step" at bounding box center [402, 735] width 80 height 29
select select "once"
select select "1"
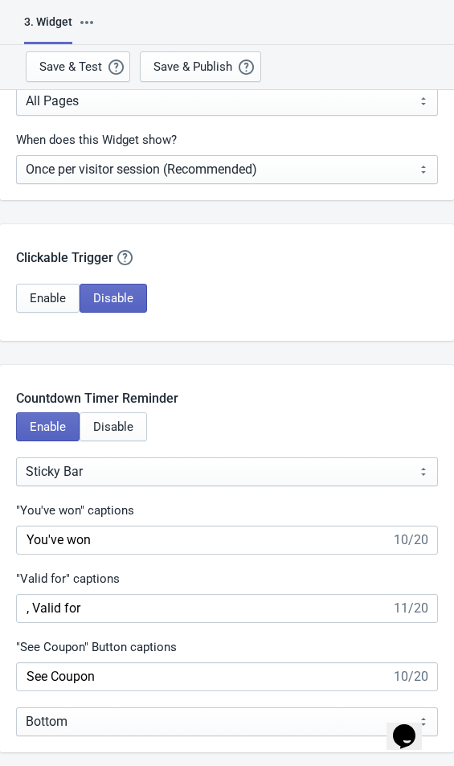
scroll to position [1334, 0]
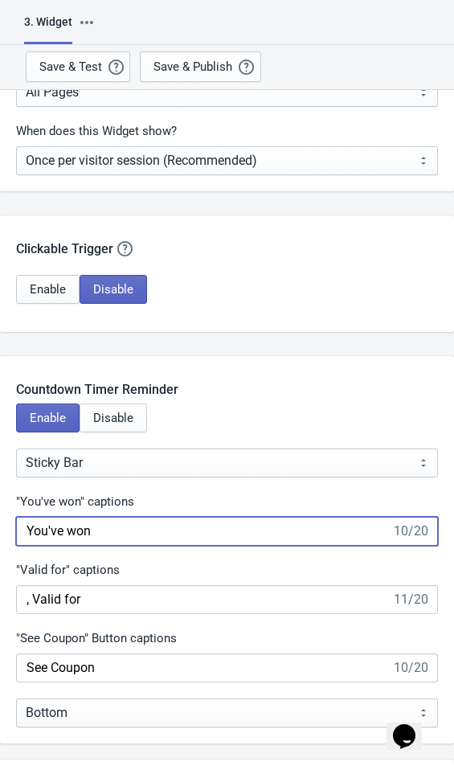
click at [189, 539] on input "You've won" at bounding box center [203, 531] width 375 height 29
click at [43, 531] on input "You've won" at bounding box center [203, 531] width 375 height 29
click at [42, 531] on input "You've won" at bounding box center [203, 531] width 375 height 29
click at [114, 522] on input "You've won" at bounding box center [203, 531] width 375 height 29
type input "Tu as gagné"
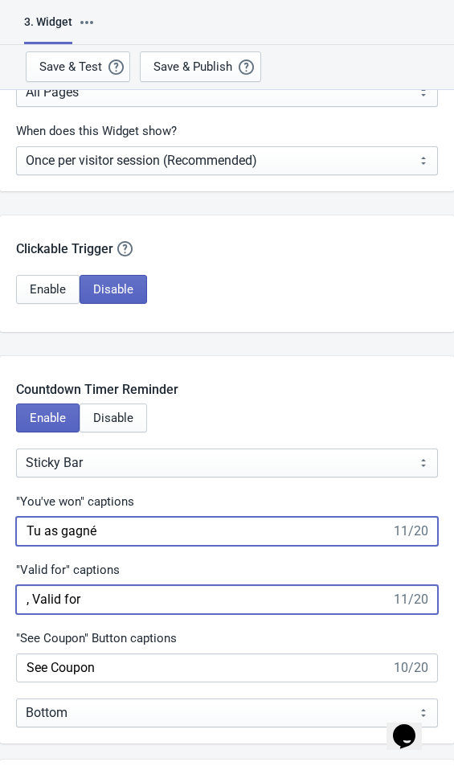
click at [114, 597] on input ", Valid for" at bounding box center [203, 599] width 375 height 29
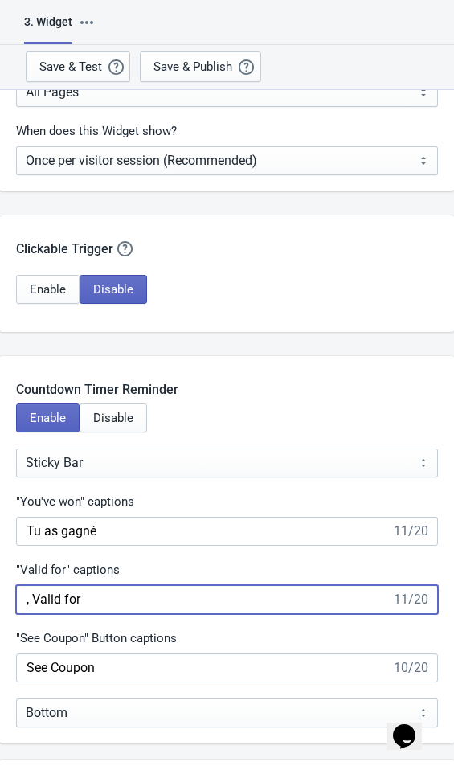
click at [27, 600] on input ", Valid for" at bounding box center [203, 599] width 375 height 29
click at [29, 601] on input ", Valid for" at bounding box center [203, 599] width 375 height 29
type input ", Valable pour"
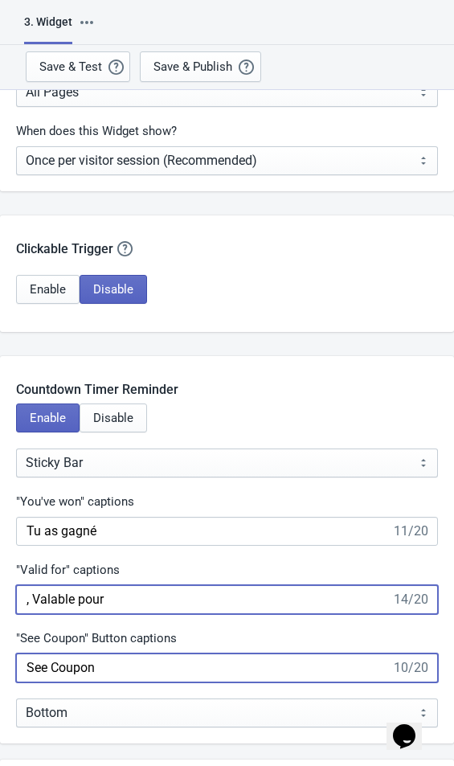
click at [130, 666] on input "See Coupon" at bounding box center [203, 668] width 375 height 29
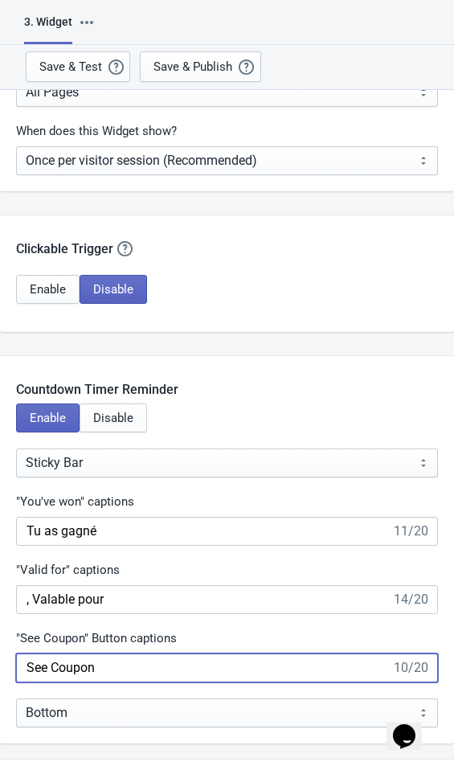
click at [39, 662] on input "See Coupon" at bounding box center [203, 668] width 375 height 29
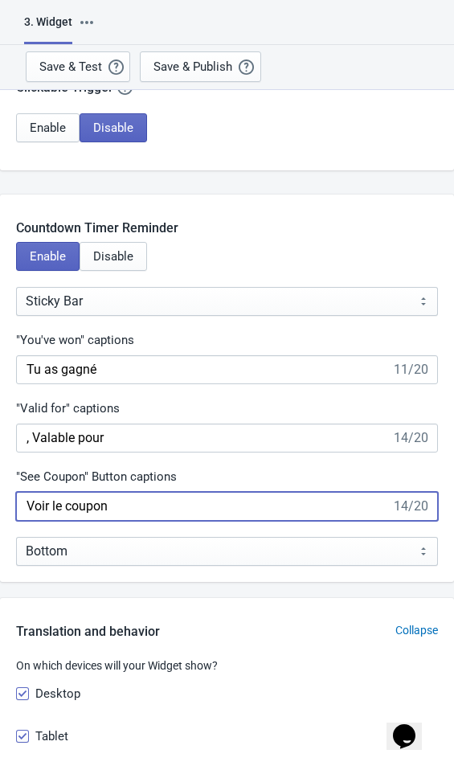
scroll to position [1503, 0]
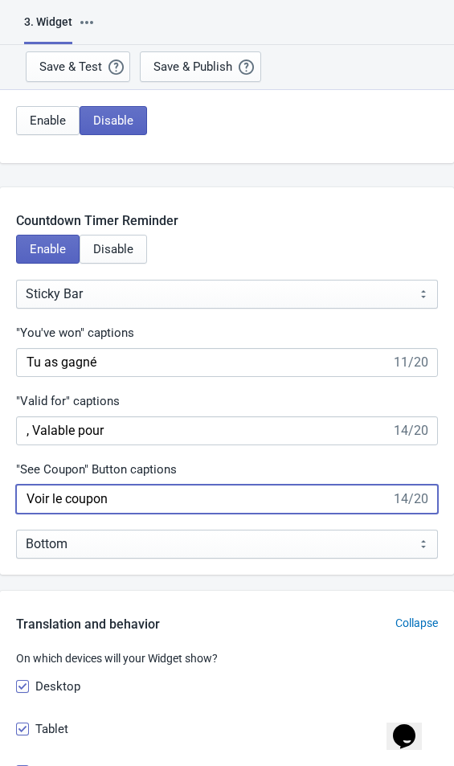
type input "Voir le coupon"
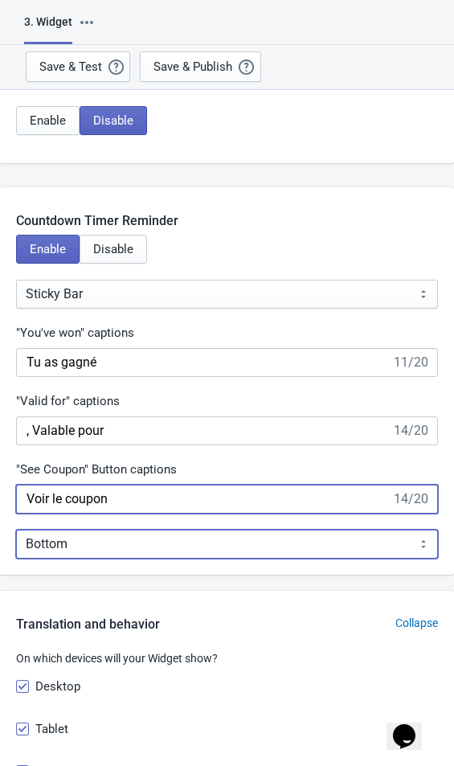
click at [281, 547] on select "Bottom Top" at bounding box center [227, 544] width 422 height 29
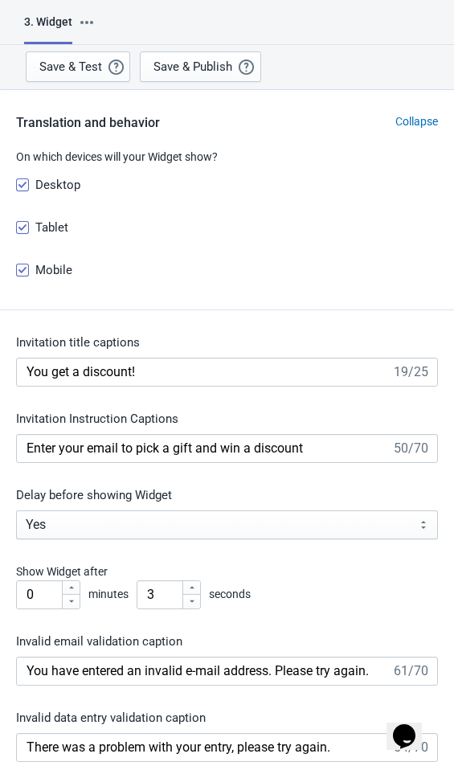
scroll to position [2008, 0]
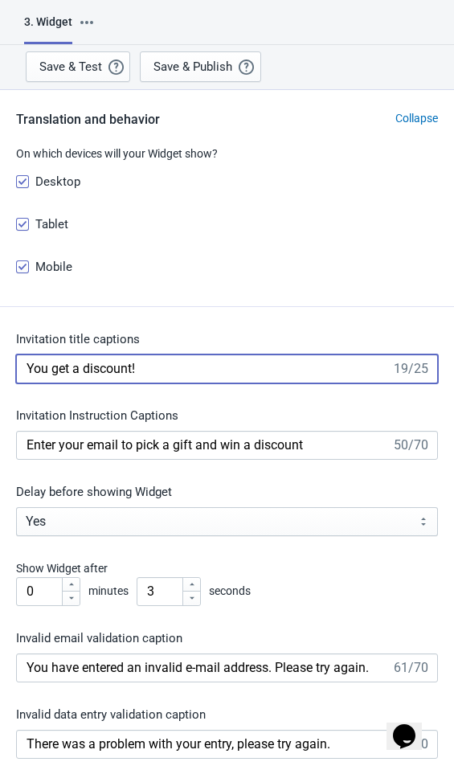
click at [163, 371] on input "You get a discount!" at bounding box center [203, 368] width 375 height 29
click at [34, 368] on input "You get a discount!" at bounding box center [203, 368] width 375 height 29
click at [35, 371] on input "You get a discount!" at bounding box center [203, 368] width 375 height 29
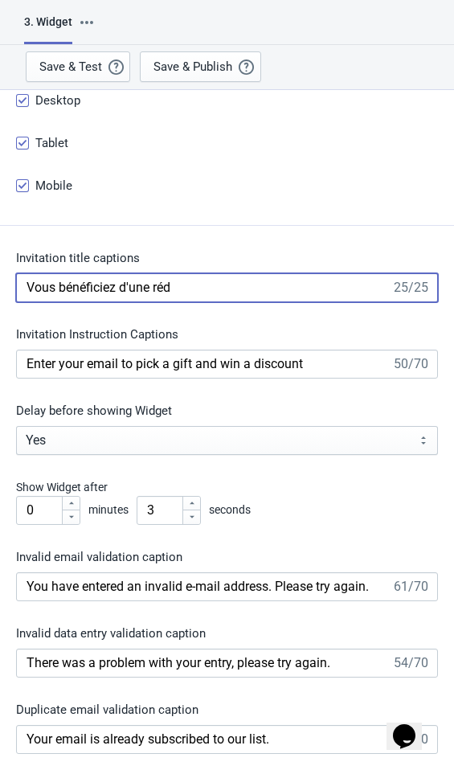
scroll to position [2092, 0]
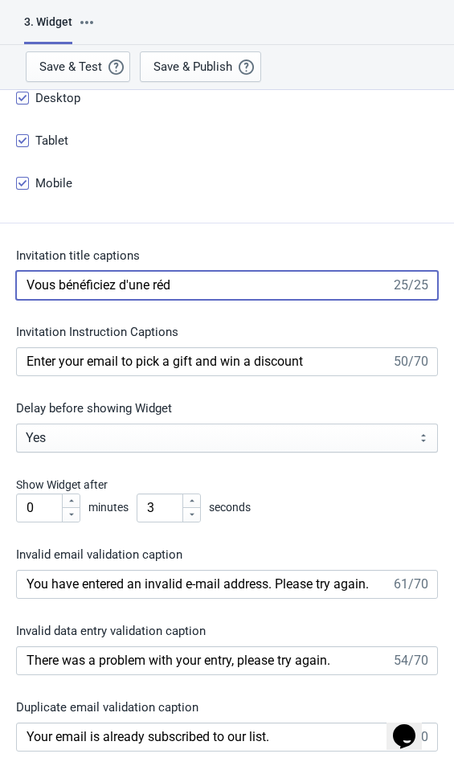
type input "Vous bénéficiez d'une réd"
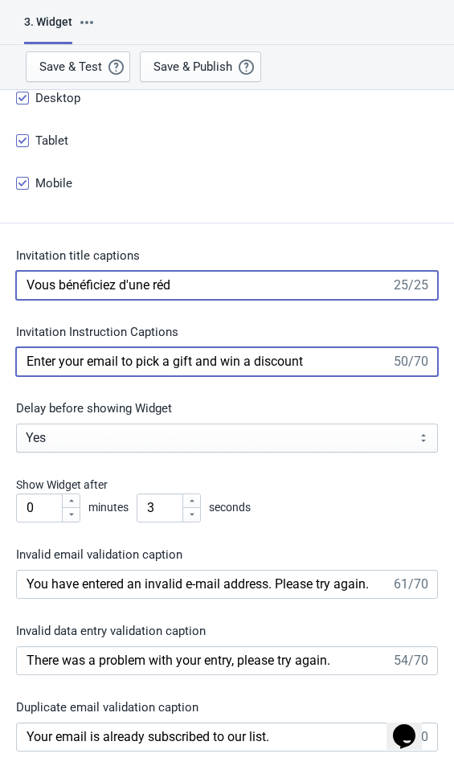
click at [344, 370] on input "Enter your email to pick a gift and win a discount" at bounding box center [203, 361] width 375 height 29
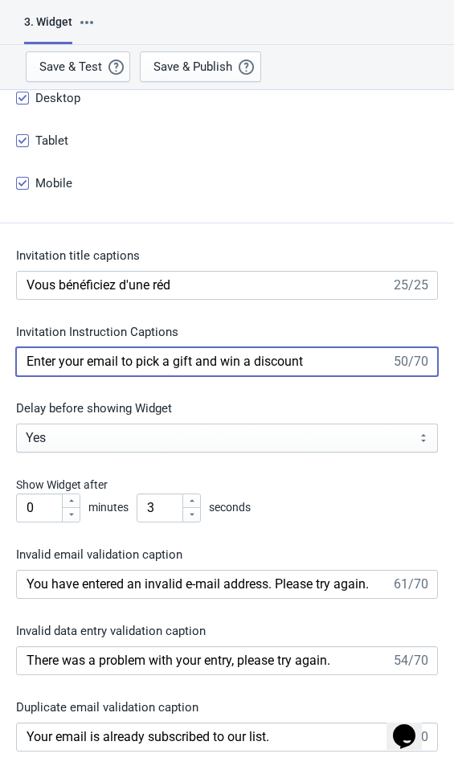
click at [40, 364] on input "Enter your email to pick a gift and win a discount" at bounding box center [203, 361] width 375 height 29
click at [43, 364] on input "Enter your email to pick a gift and win a discount" at bounding box center [203, 361] width 375 height 29
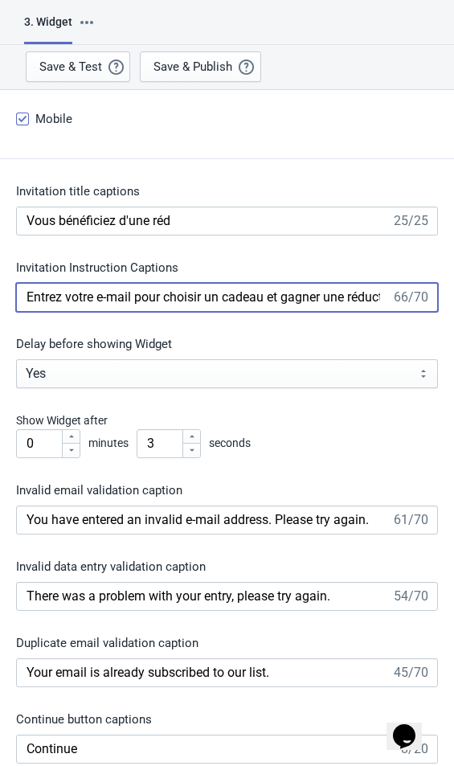
scroll to position [2280, 0]
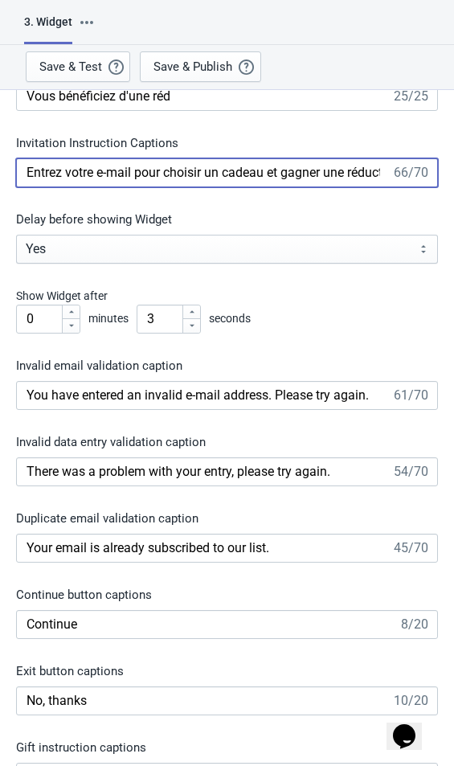
type input "Entrez votre e-mail pour choisir un cadeau et gagner une réduction"
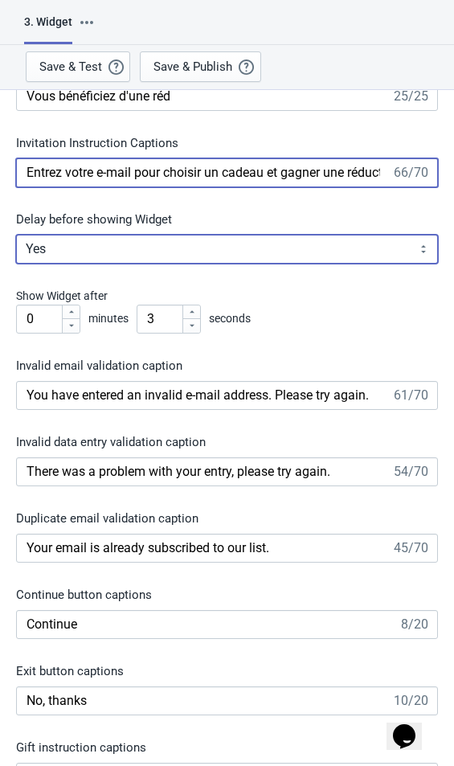
click at [174, 254] on select "Yes No" at bounding box center [227, 249] width 422 height 29
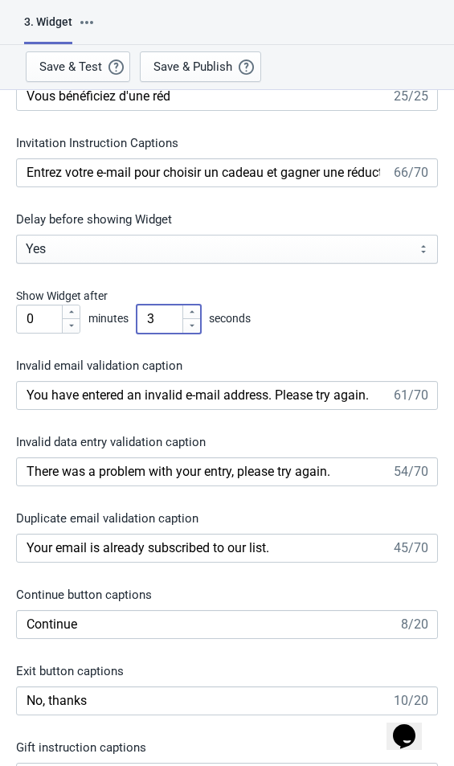
click at [161, 321] on input "3" at bounding box center [159, 319] width 45 height 29
click at [229, 314] on span "seconds" at bounding box center [230, 317] width 42 height 13
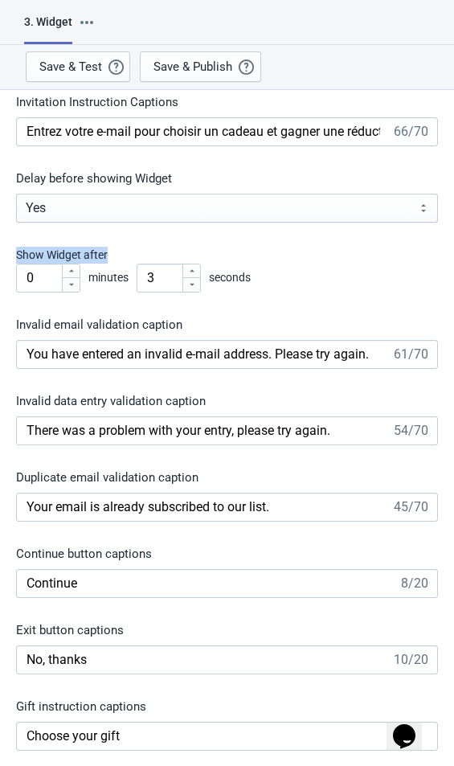
scroll to position [2346, 0]
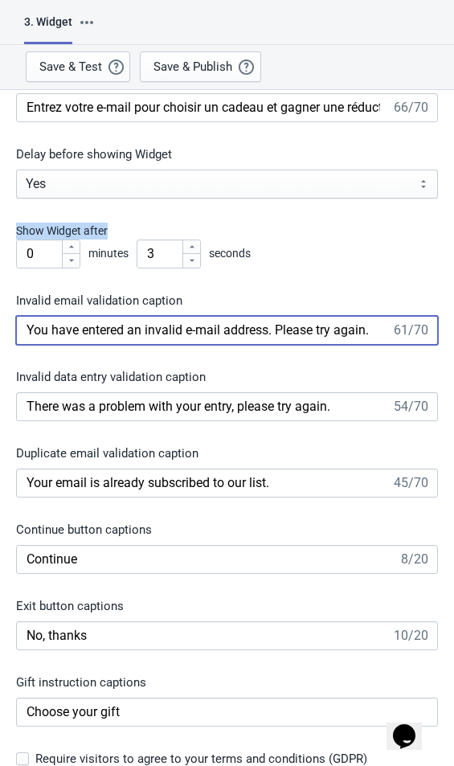
click at [378, 334] on input "You have entered an invalid e-mail address. Please try again." at bounding box center [203, 330] width 375 height 29
click at [38, 322] on input "You have entered an invalid e-mail address. Please try again." at bounding box center [203, 330] width 375 height 29
click at [42, 325] on input "You have entered an invalid e-mail address. Please try again." at bounding box center [203, 330] width 375 height 29
type input "Vous avez entré une adresse e-mail invalide. Veuillez réessayer."
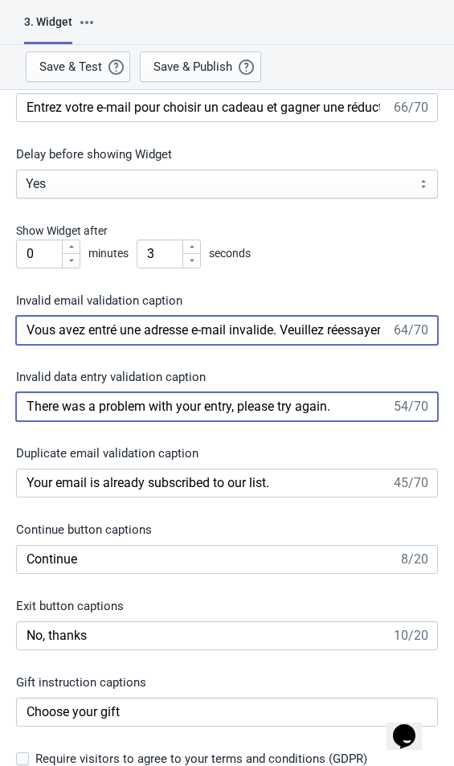
click at [351, 402] on input "There was a problem with your entry, please try again." at bounding box center [203, 406] width 375 height 29
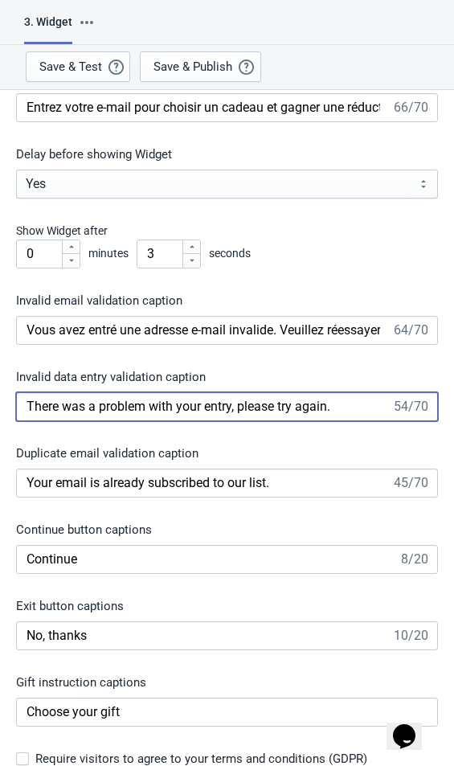
click at [39, 401] on input "There was a problem with your entry, please try again." at bounding box center [203, 406] width 375 height 29
click at [45, 402] on input "There was a problem with your entry, please try again." at bounding box center [203, 406] width 375 height 29
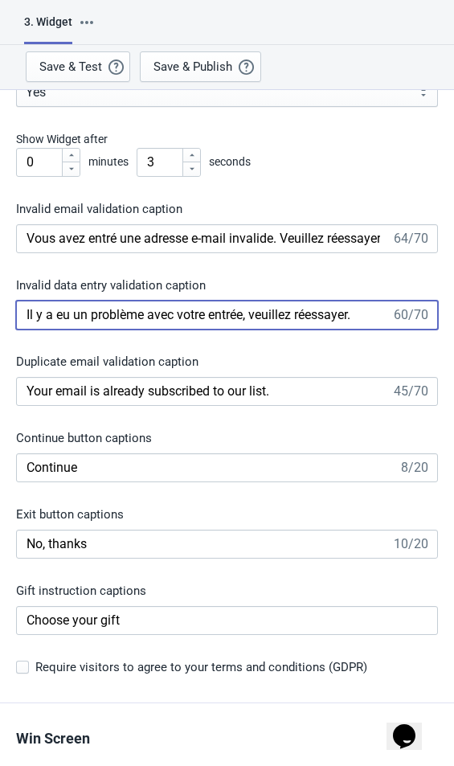
scroll to position [2512, 0]
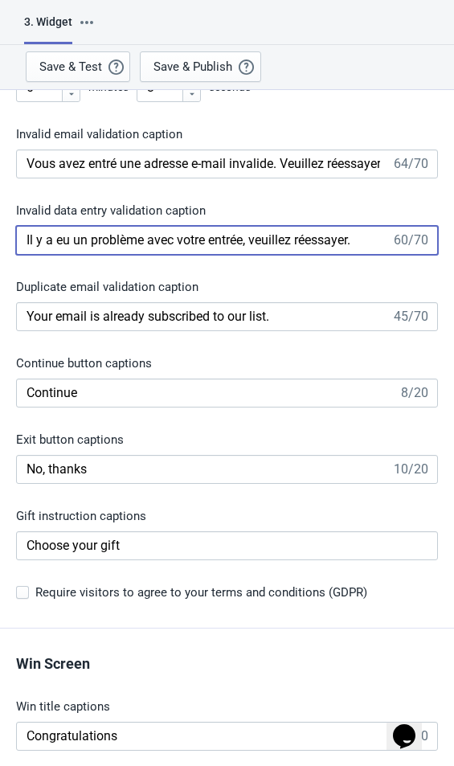
type input "Il y a eu un problème avec votre entrée, veuillez réessayer."
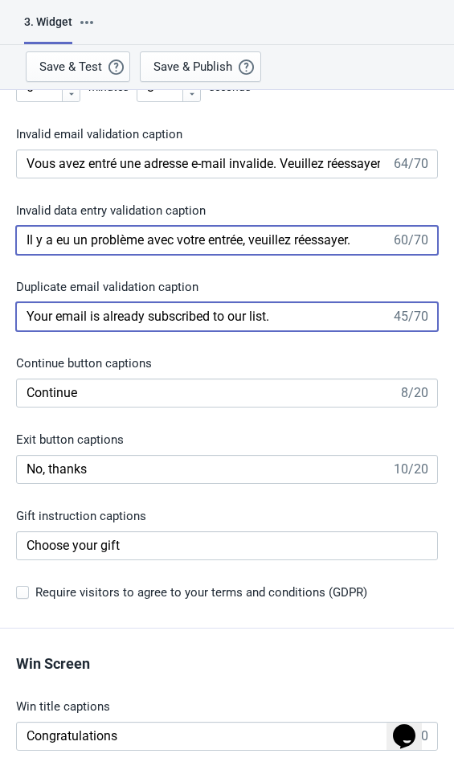
click at [313, 319] on input "Your email is already subscribed to our list." at bounding box center [203, 316] width 375 height 29
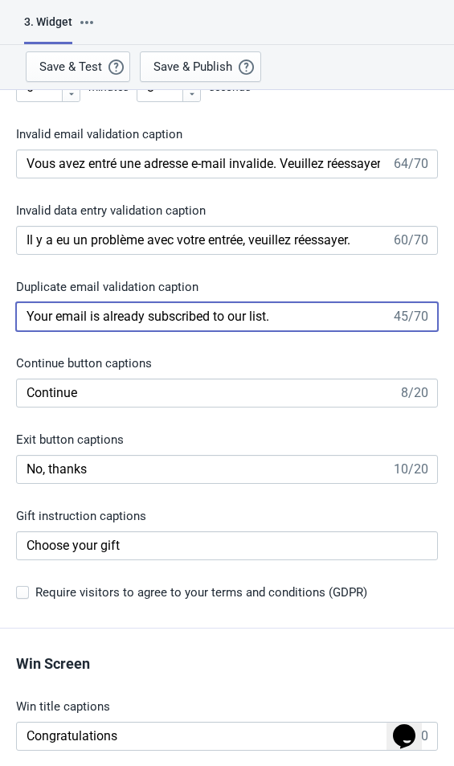
click at [38, 313] on input "Your email is already subscribed to our list." at bounding box center [203, 316] width 375 height 29
click at [41, 314] on input "Your email is already subscribed to our list." at bounding box center [203, 316] width 375 height 29
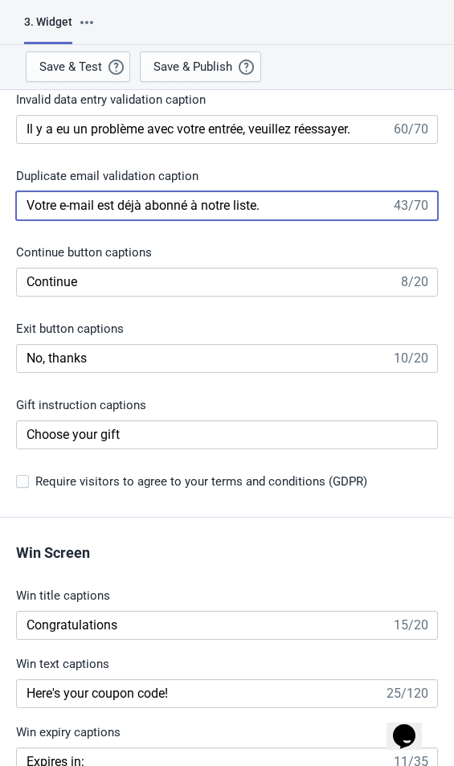
scroll to position [2632, 0]
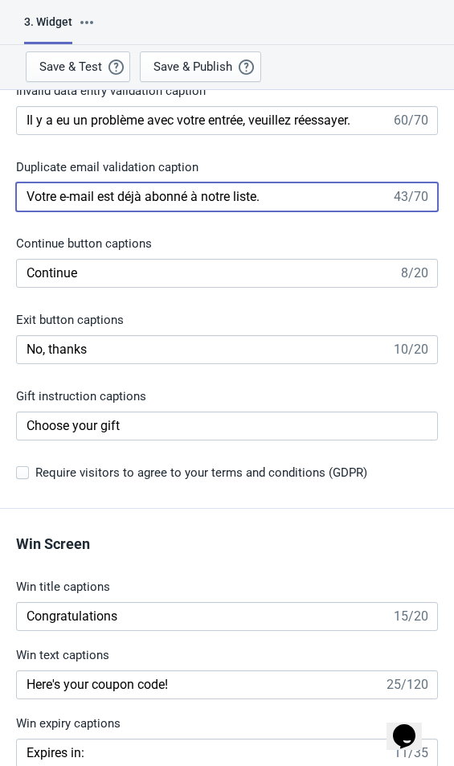
type input "Votre e-mail est déjà abonné à notre liste."
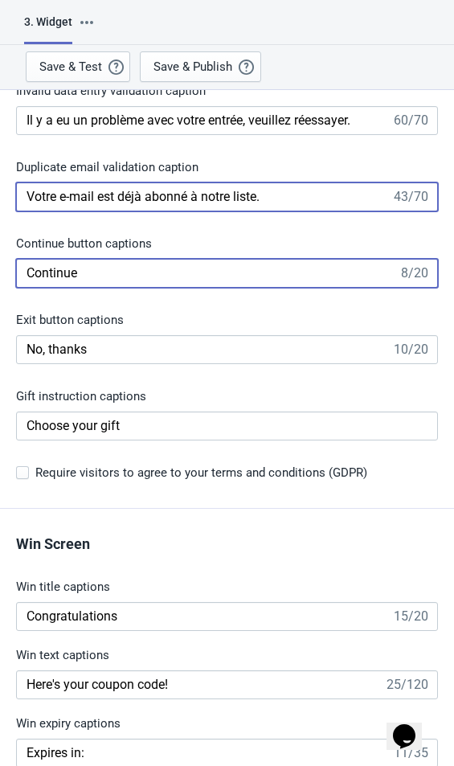
click at [199, 270] on input "Continue" at bounding box center [207, 273] width 382 height 29
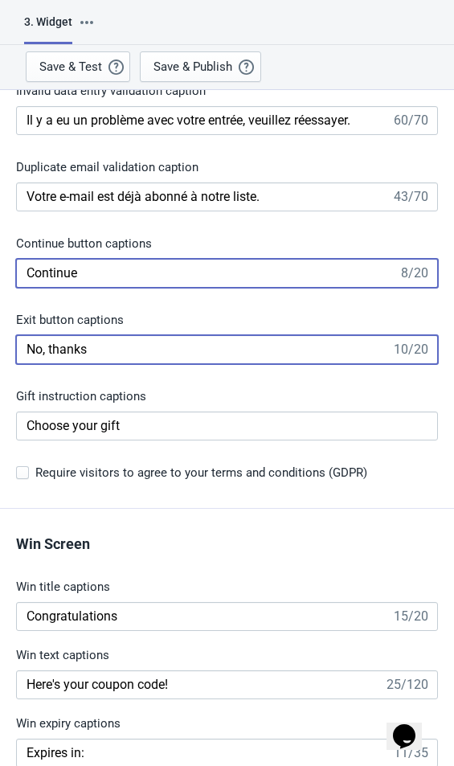
click at [124, 357] on input "No, thanks" at bounding box center [203, 349] width 375 height 29
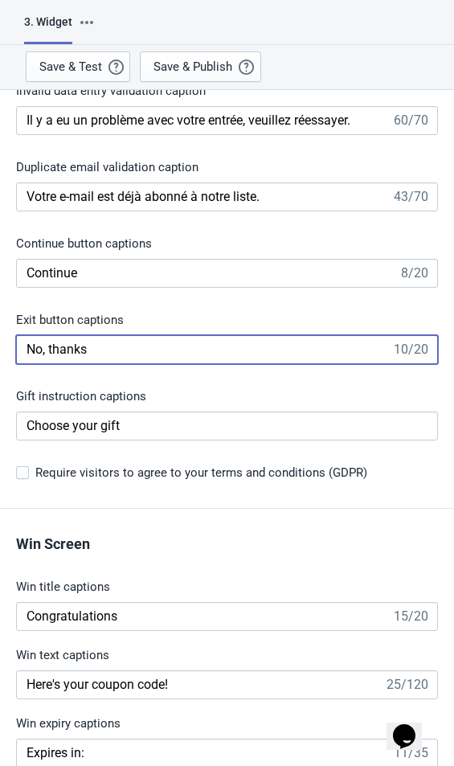
click at [37, 336] on input "No, thanks" at bounding box center [203, 349] width 375 height 29
click at [31, 346] on input "No, thanks" at bounding box center [203, 349] width 375 height 29
type input "Non, merci"
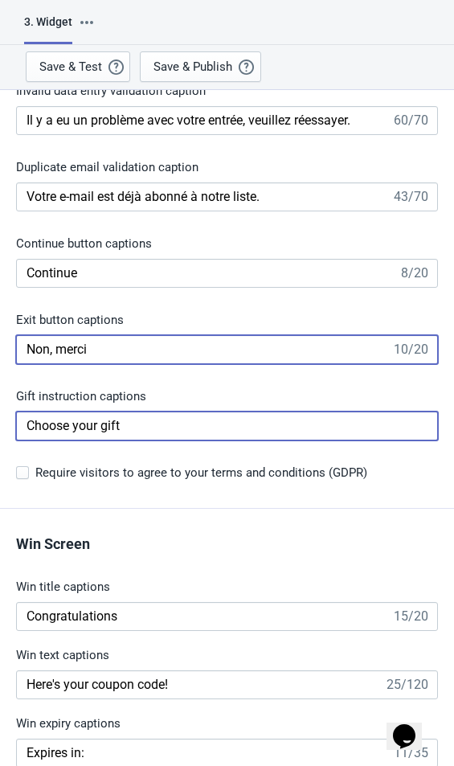
click at [180, 429] on input "Choose your gift" at bounding box center [227, 426] width 422 height 29
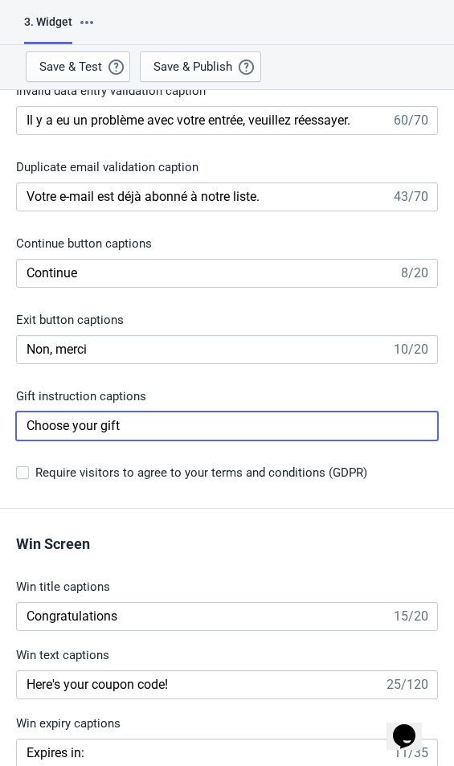
click at [43, 424] on input "Choose your gift" at bounding box center [227, 426] width 422 height 29
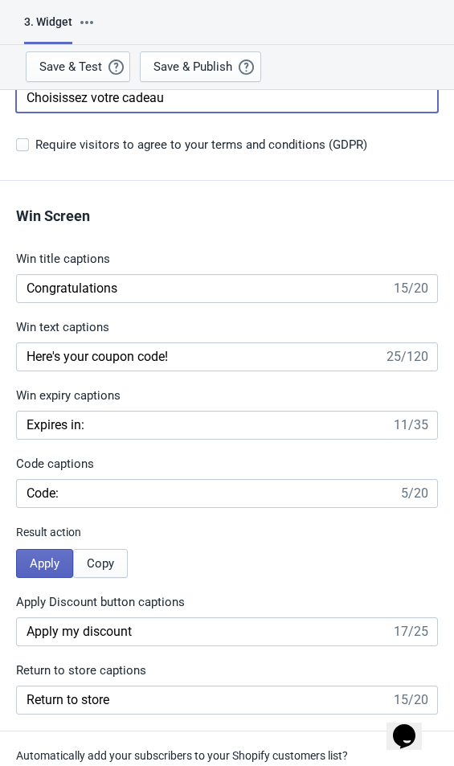
scroll to position [2987, 0]
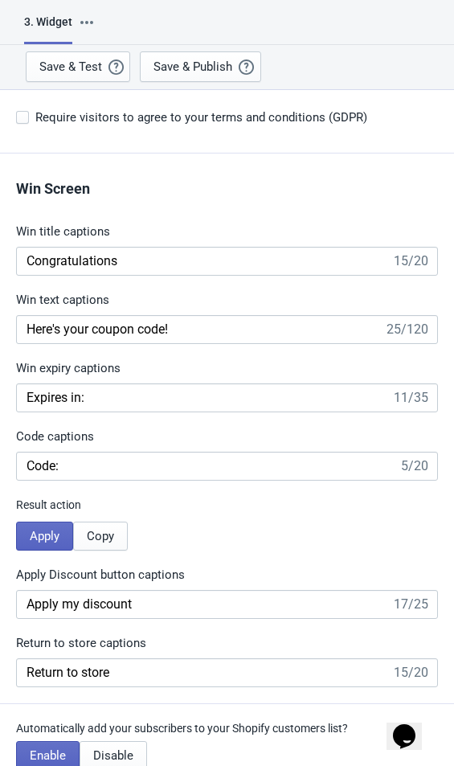
type input "Choisissez votre cadeau"
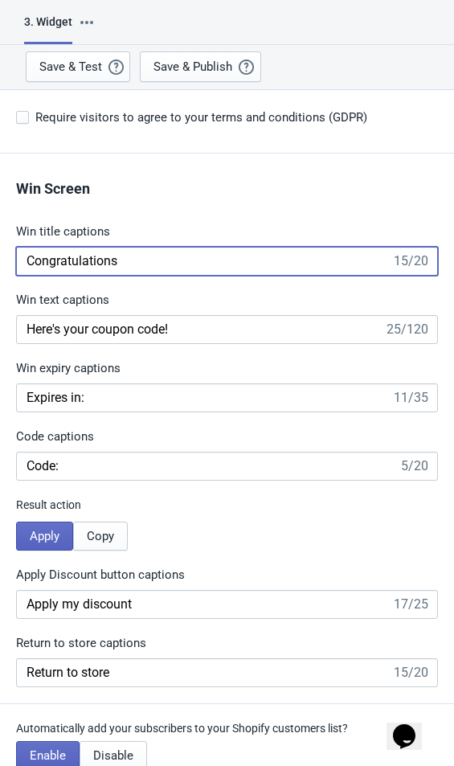
click at [208, 268] on input "Congratulations" at bounding box center [203, 261] width 375 height 29
click at [47, 265] on input "Congratulations" at bounding box center [203, 261] width 375 height 29
click at [44, 268] on input "Congratulations" at bounding box center [203, 261] width 375 height 29
type input "Félicitations"
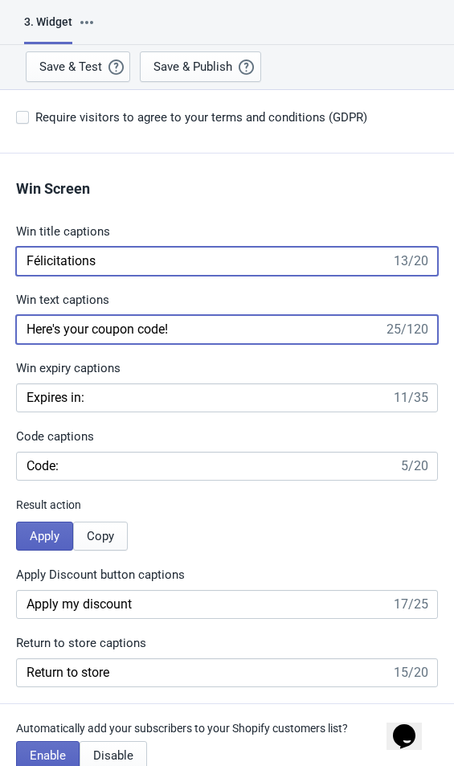
click at [212, 326] on input "Here's your coupon code!" at bounding box center [199, 329] width 367 height 29
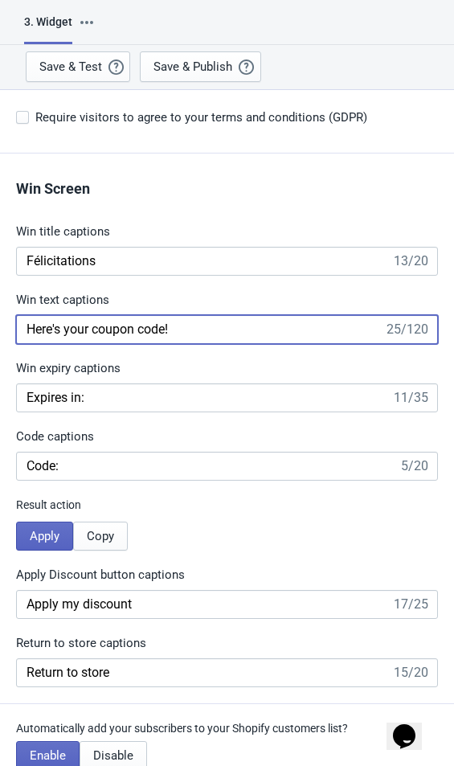
click at [36, 327] on input "Here's your coupon code!" at bounding box center [199, 329] width 367 height 29
type input "Voici votre code promo !"
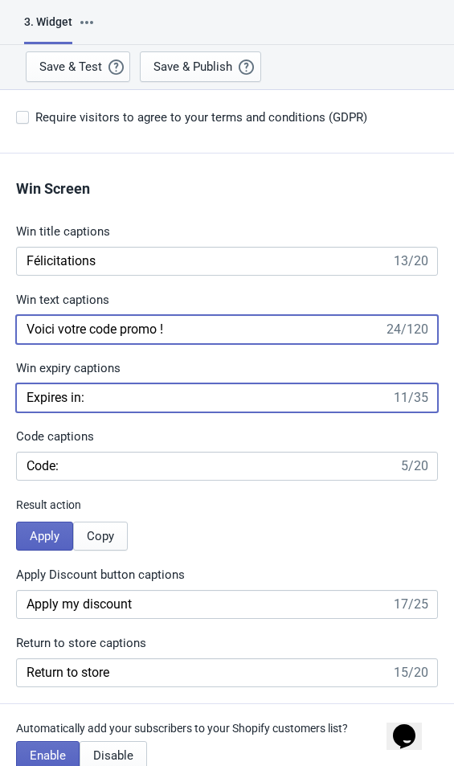
click at [149, 409] on input "Expires in:" at bounding box center [203, 397] width 375 height 29
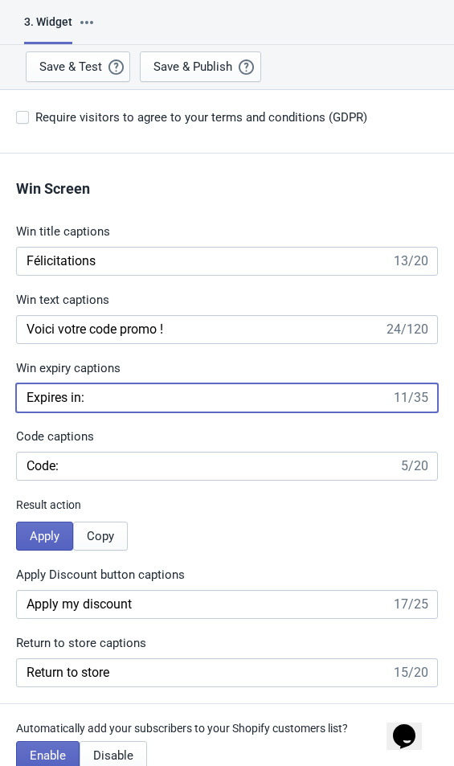
click at [38, 393] on input "Expires in:" at bounding box center [203, 397] width 375 height 29
click at [41, 396] on input "Expires in:" at bounding box center [203, 397] width 375 height 29
type input "Expire dans :"
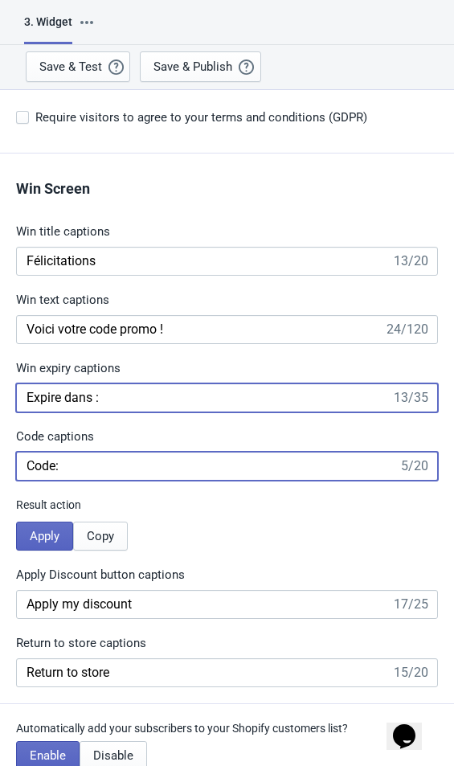
click at [123, 465] on input "Code:" at bounding box center [207, 466] width 382 height 29
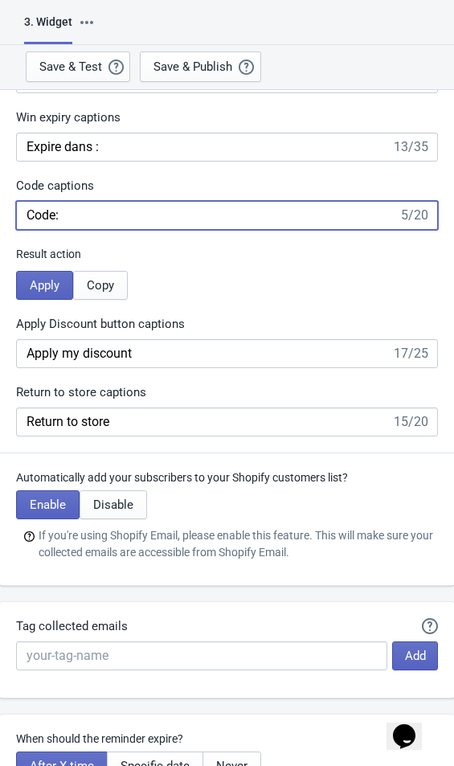
scroll to position [3244, 0]
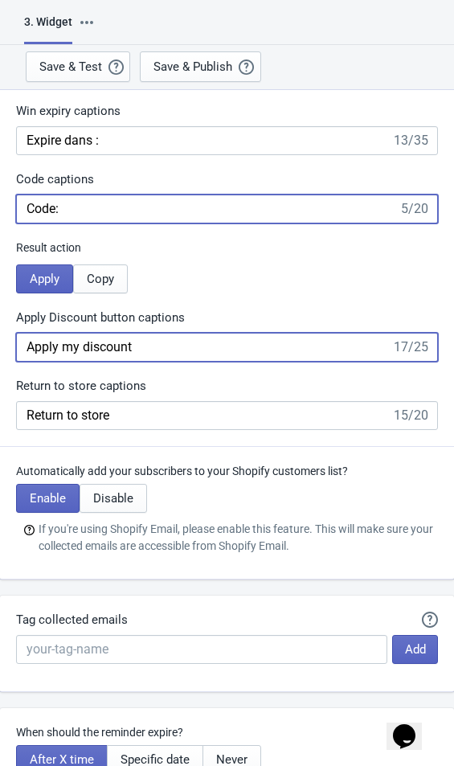
click at [171, 345] on input "Apply my discount" at bounding box center [203, 347] width 375 height 29
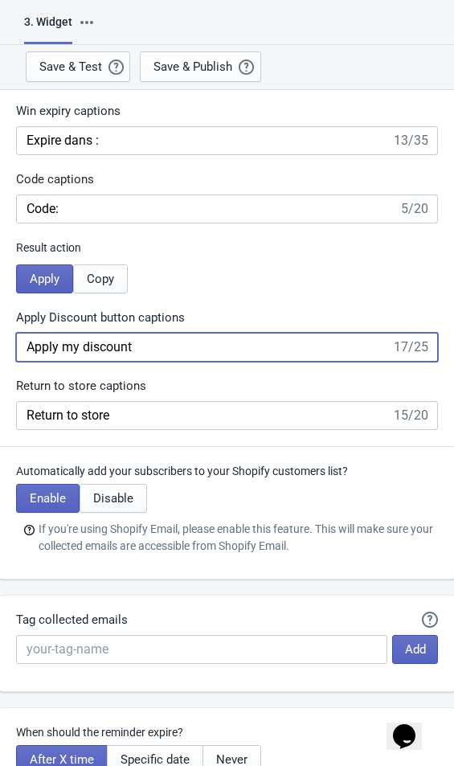
click at [38, 342] on input "Apply my discount" at bounding box center [203, 347] width 375 height 29
type input "Appliquer ma réduction"
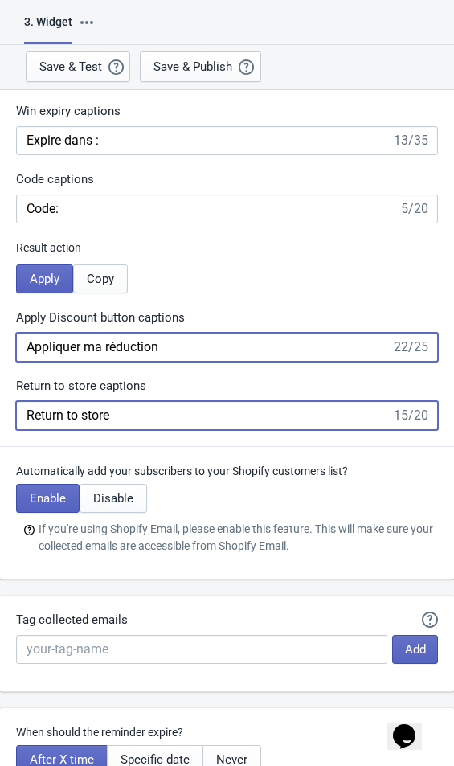
click at [161, 419] on input "Return to store" at bounding box center [203, 415] width 375 height 29
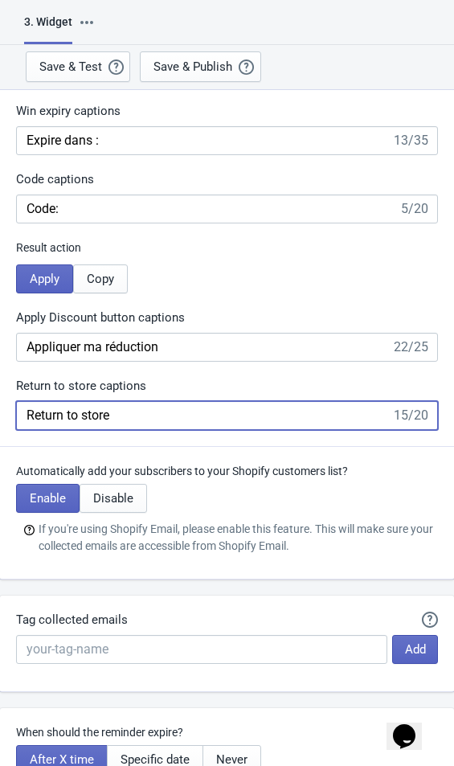
click at [34, 408] on input "Return to store" at bounding box center [203, 415] width 375 height 29
click at [37, 410] on input "Return to store" at bounding box center [203, 415] width 375 height 29
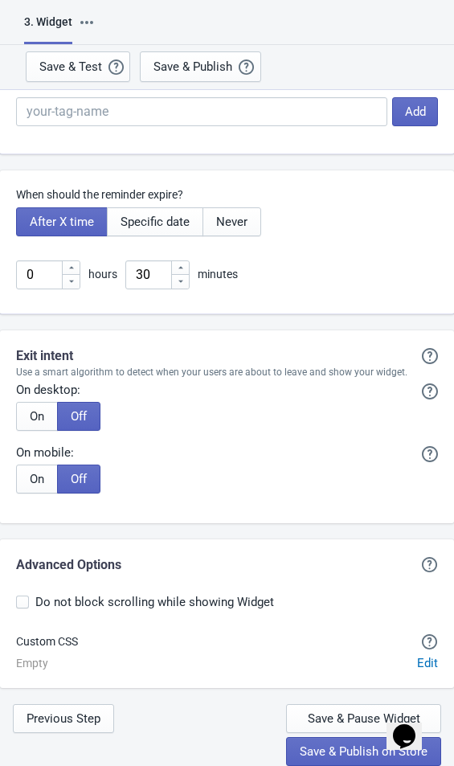
scroll to position [3782, 0]
type input "Retour au magasin"
click at [325, 236] on div "After X time Specific date Never" at bounding box center [227, 221] width 422 height 29
click at [316, 716] on span "Save & Pause Widget" at bounding box center [364, 718] width 113 height 13
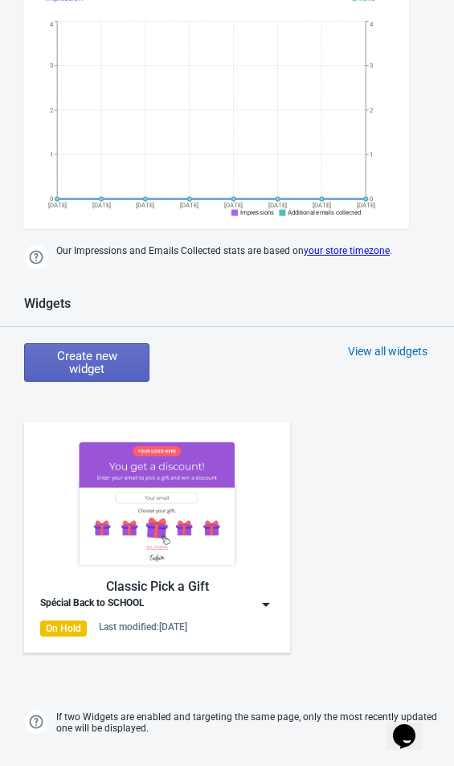
scroll to position [247, 0]
click at [201, 528] on img at bounding box center [157, 503] width 234 height 131
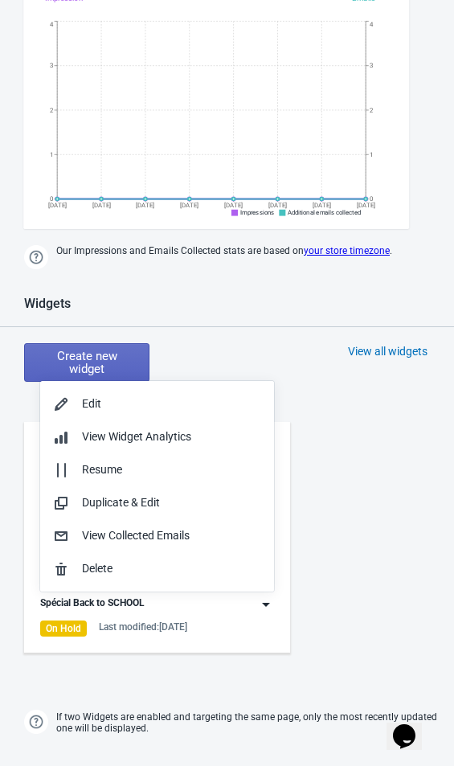
click at [209, 392] on button "Edit" at bounding box center [157, 403] width 234 height 33
